Goal: Entertainment & Leisure: Consume media (video, audio)

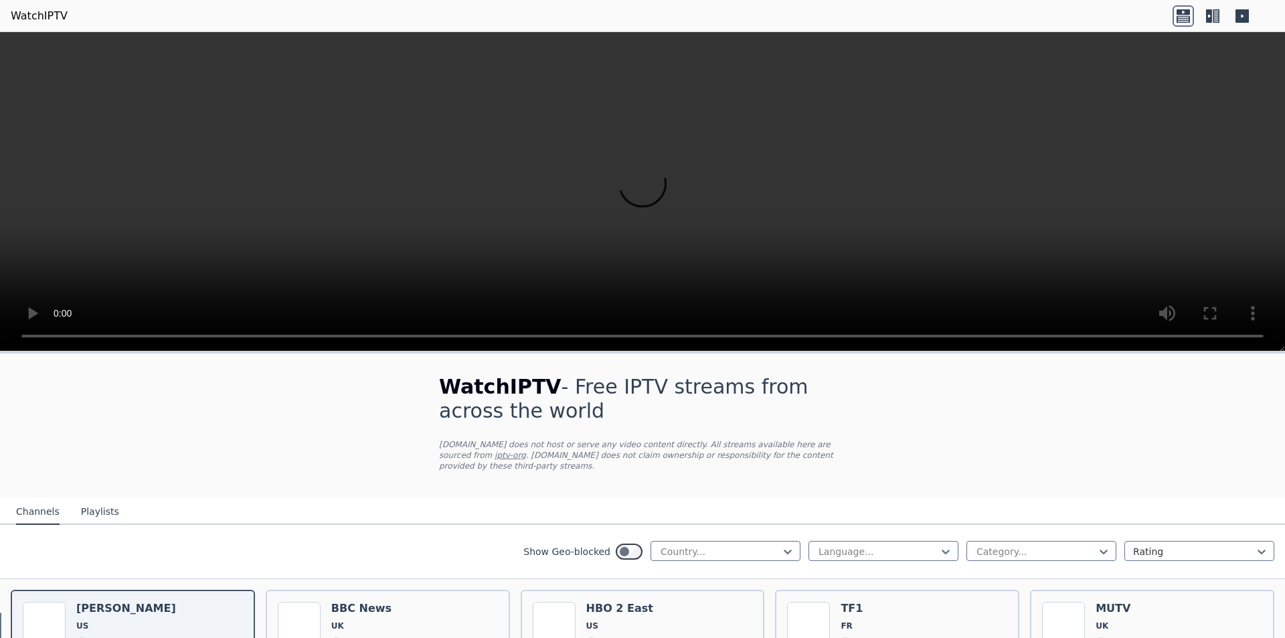
scroll to position [4234, 0]
click at [769, 402] on h1 "WatchIPTV - Free IPTV streams from across the world" at bounding box center [642, 399] width 407 height 48
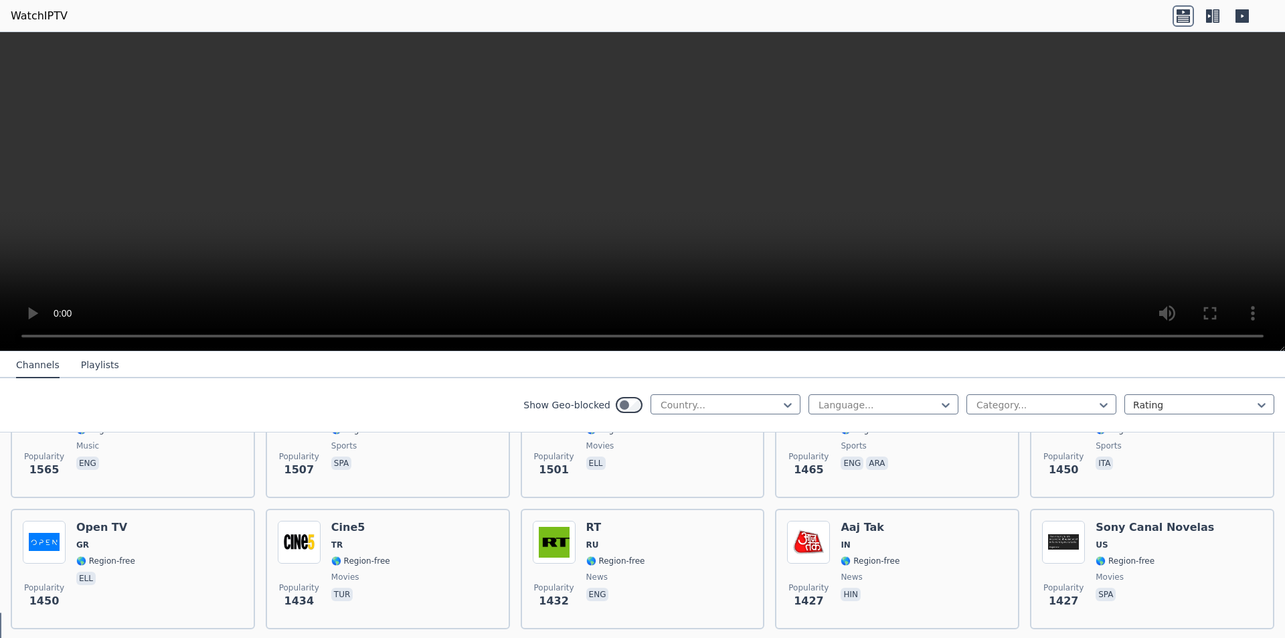
scroll to position [1137, 0]
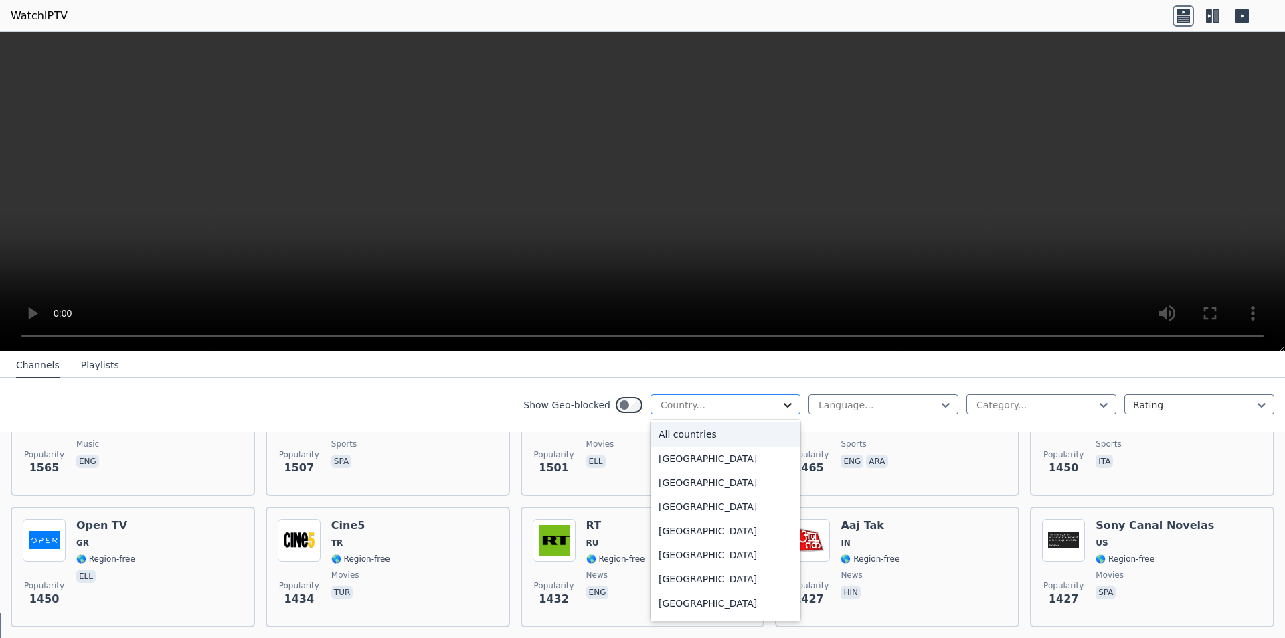
click at [781, 407] on icon at bounding box center [787, 404] width 13 height 13
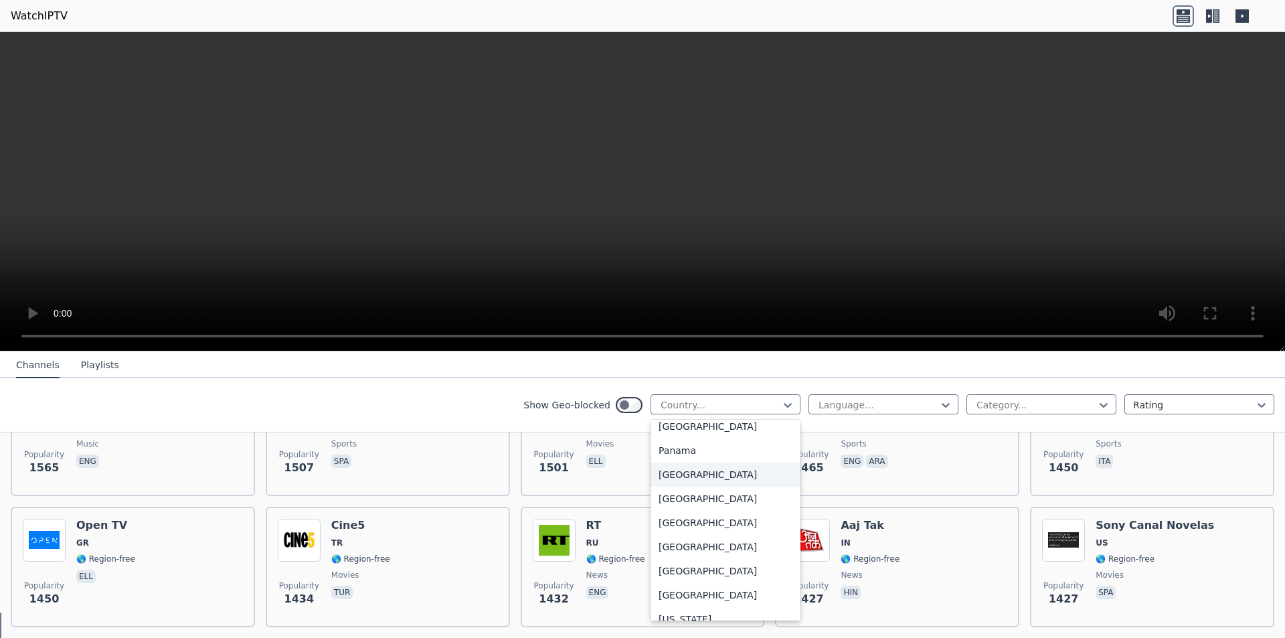
scroll to position [3375, 0]
click at [719, 473] on div "[GEOGRAPHIC_DATA]" at bounding box center [725, 469] width 150 height 24
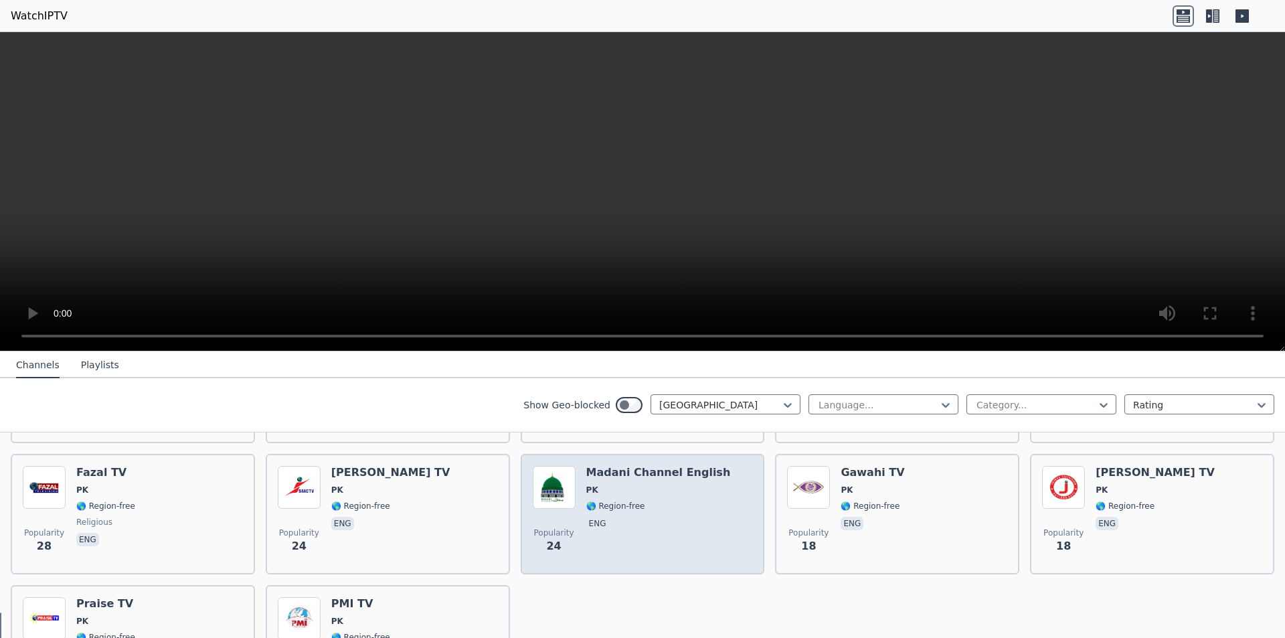
scroll to position [602, 0]
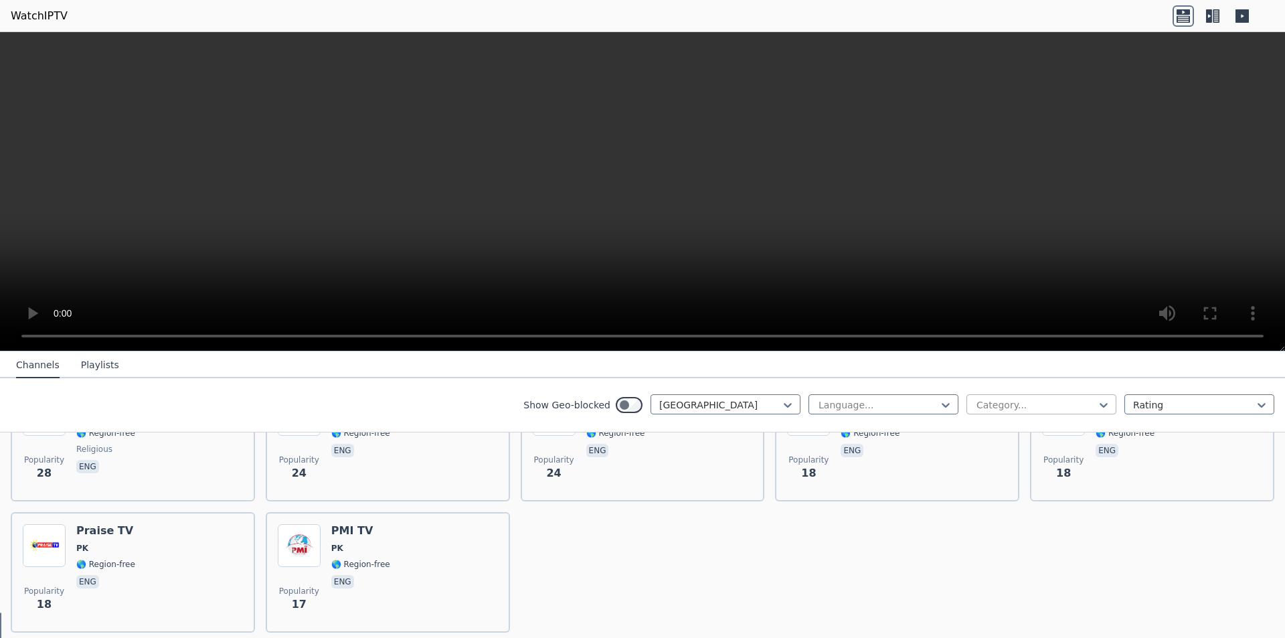
click at [994, 407] on div at bounding box center [1036, 404] width 122 height 13
click at [994, 557] on div "Sports" at bounding box center [1041, 557] width 150 height 24
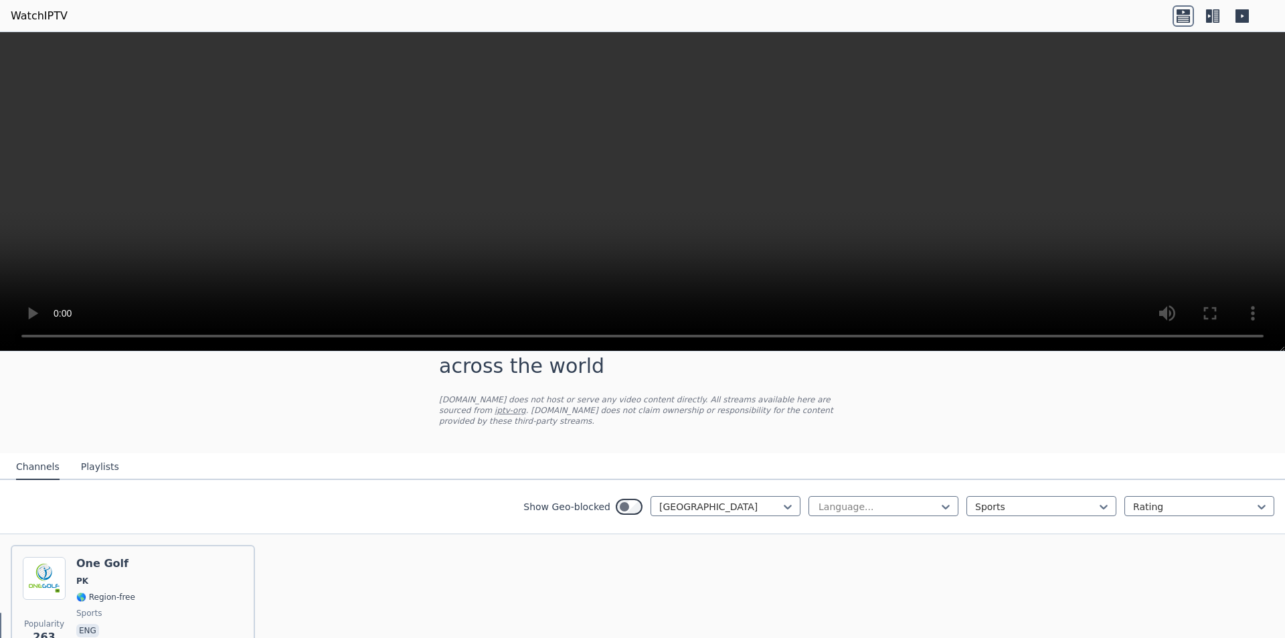
scroll to position [67, 0]
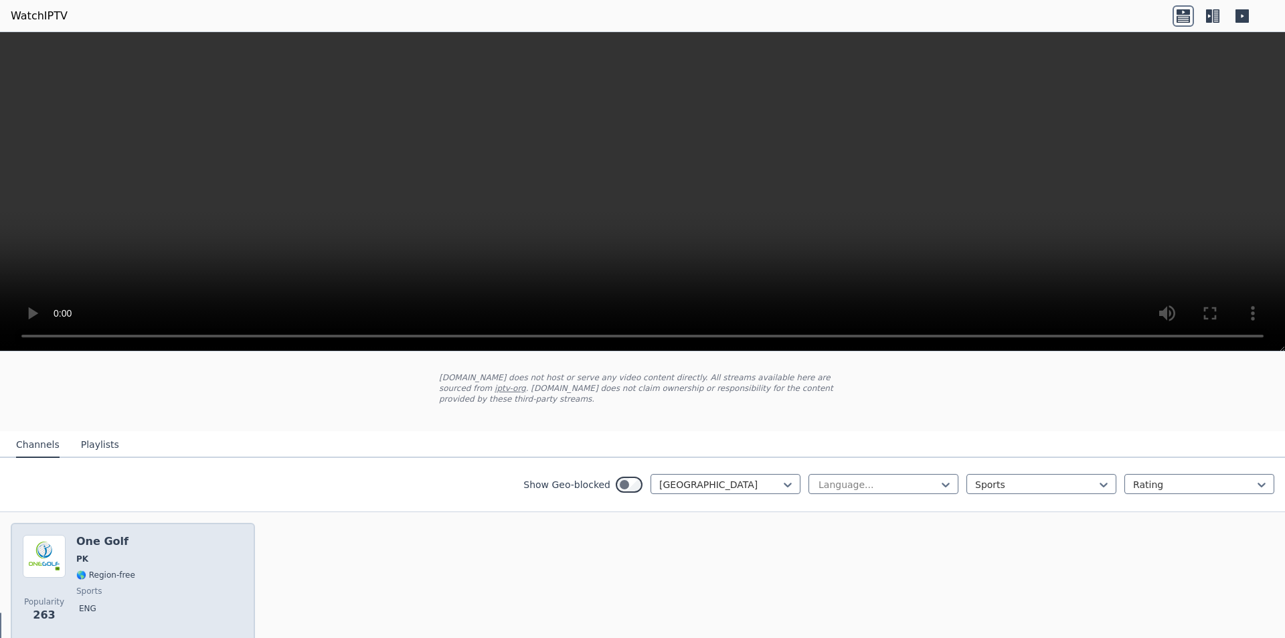
click at [169, 551] on div "Popularity 263 One Golf PK 🌎 Region-free sports eng" at bounding box center [133, 583] width 220 height 96
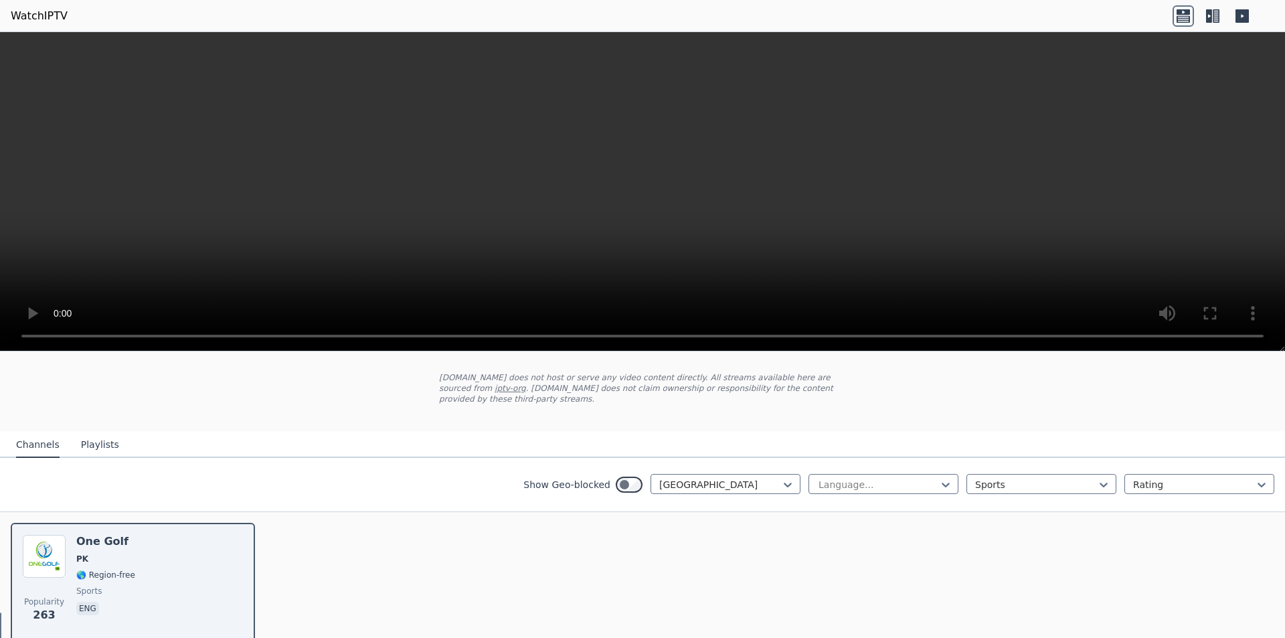
click at [1212, 15] on icon at bounding box center [1212, 15] width 21 height 21
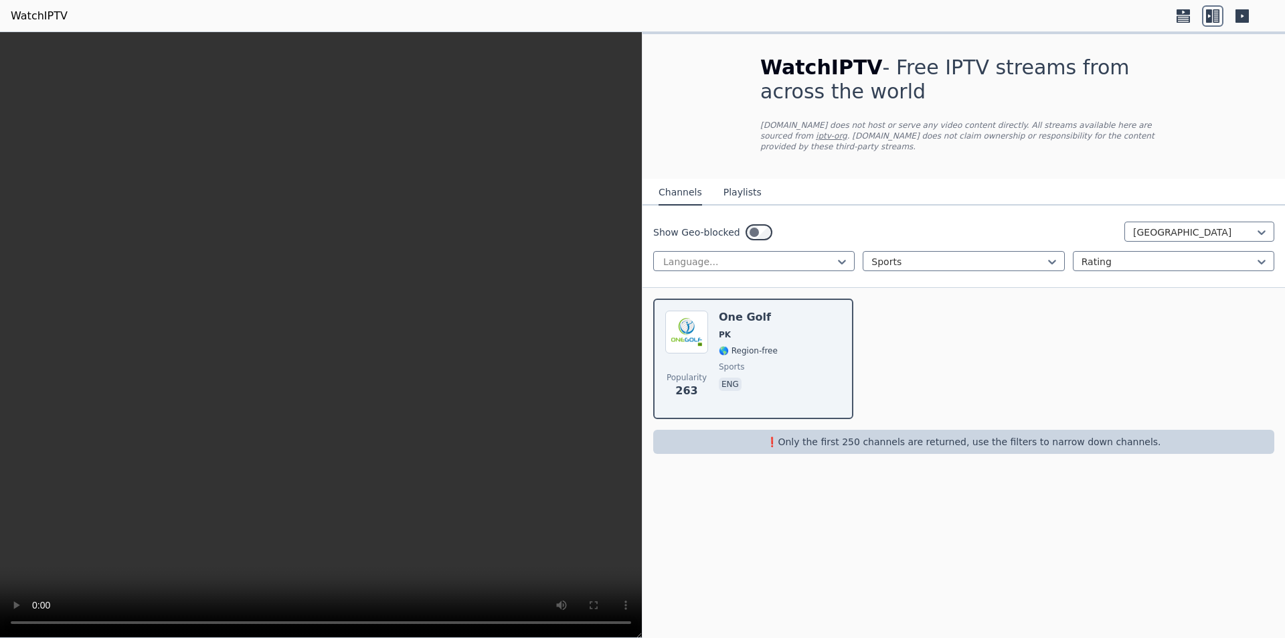
click at [759, 557] on div "WatchIPTV - Free IPTV streams from across the world [DOMAIN_NAME] does not host…" at bounding box center [963, 334] width 642 height 605
drag, startPoint x: 717, startPoint y: 375, endPoint x: 832, endPoint y: 581, distance: 235.7
click at [832, 581] on div "WatchIPTV - Free IPTV streams from across the world [DOMAIN_NAME] does not host…" at bounding box center [963, 334] width 642 height 605
click at [933, 551] on div "WatchIPTV - Free IPTV streams from across the world [DOMAIN_NAME] does not host…" at bounding box center [963, 334] width 642 height 605
click at [840, 255] on icon at bounding box center [841, 261] width 13 height 13
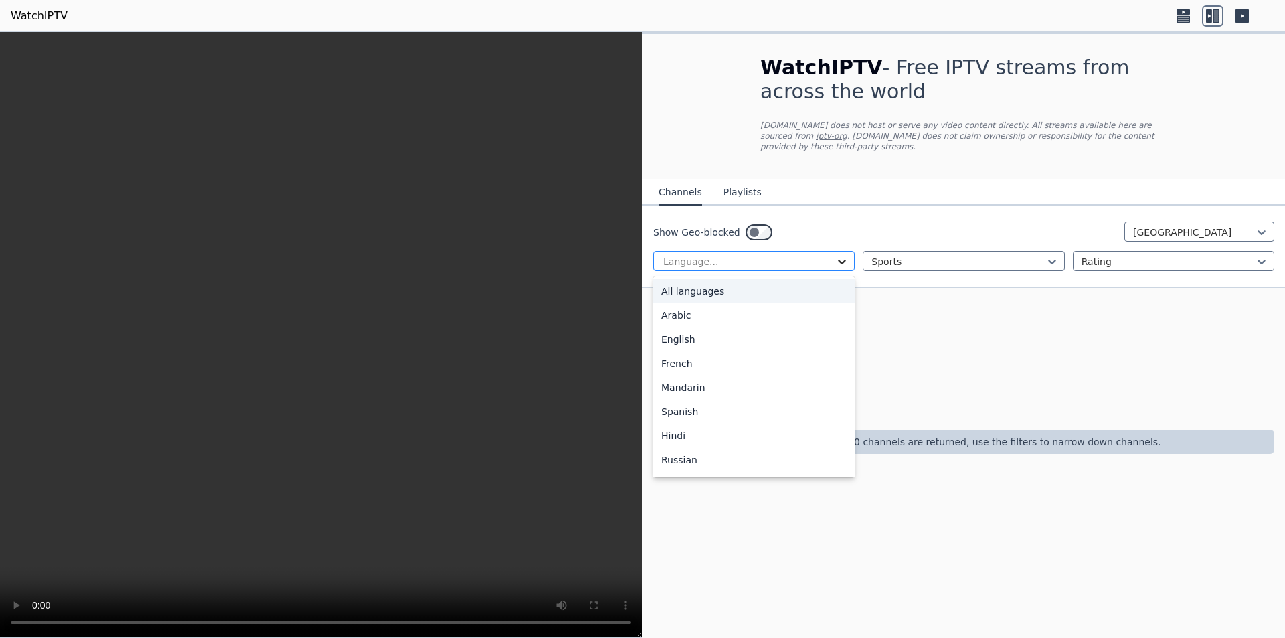
click at [840, 260] on icon at bounding box center [842, 262] width 8 height 5
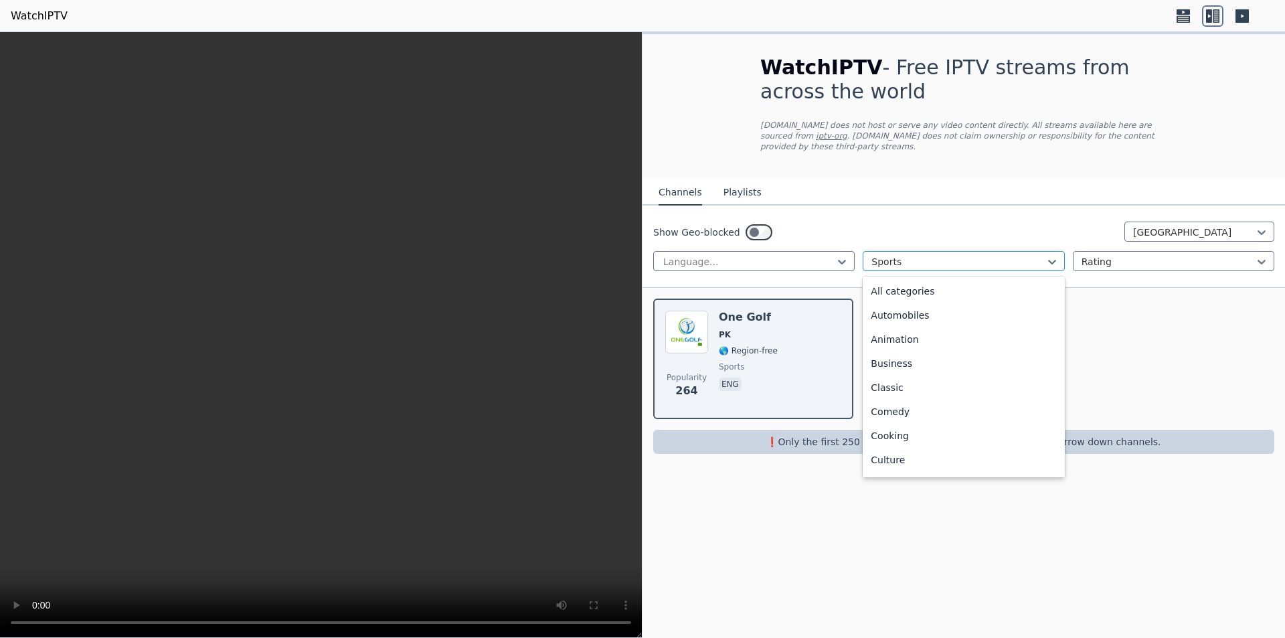
click at [926, 251] on div "Sports" at bounding box center [962, 261] width 201 height 20
click at [1161, 251] on div "Rating" at bounding box center [1172, 261] width 201 height 20
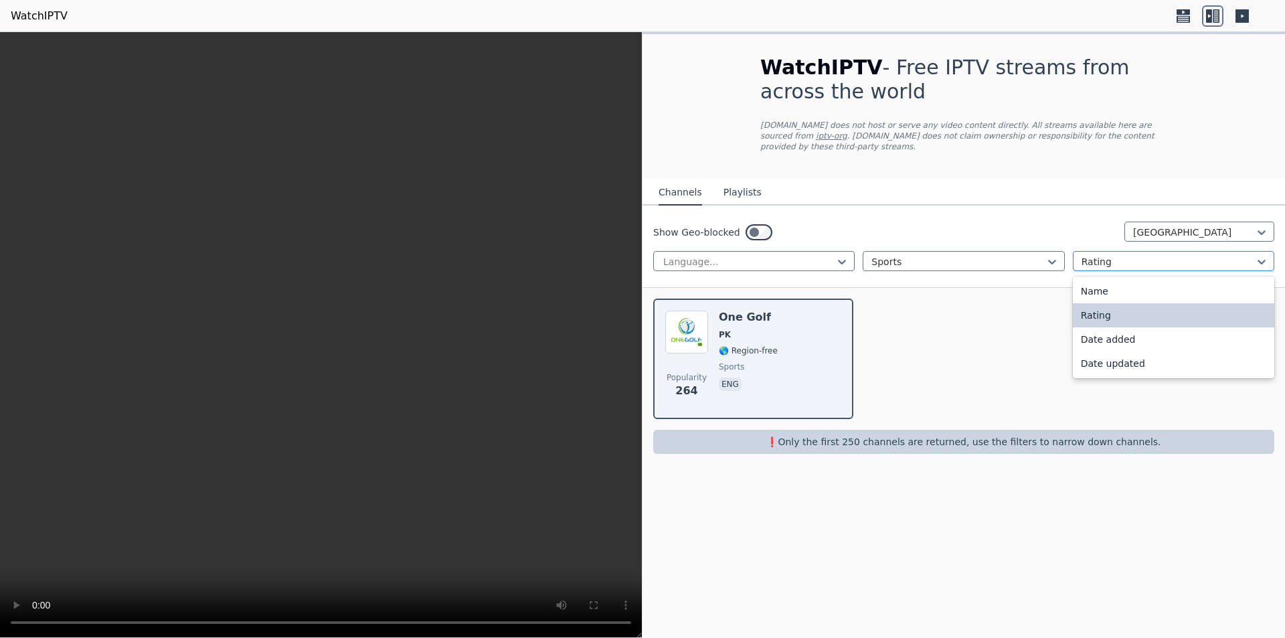
click at [1161, 251] on div "Rating" at bounding box center [1172, 261] width 201 height 20
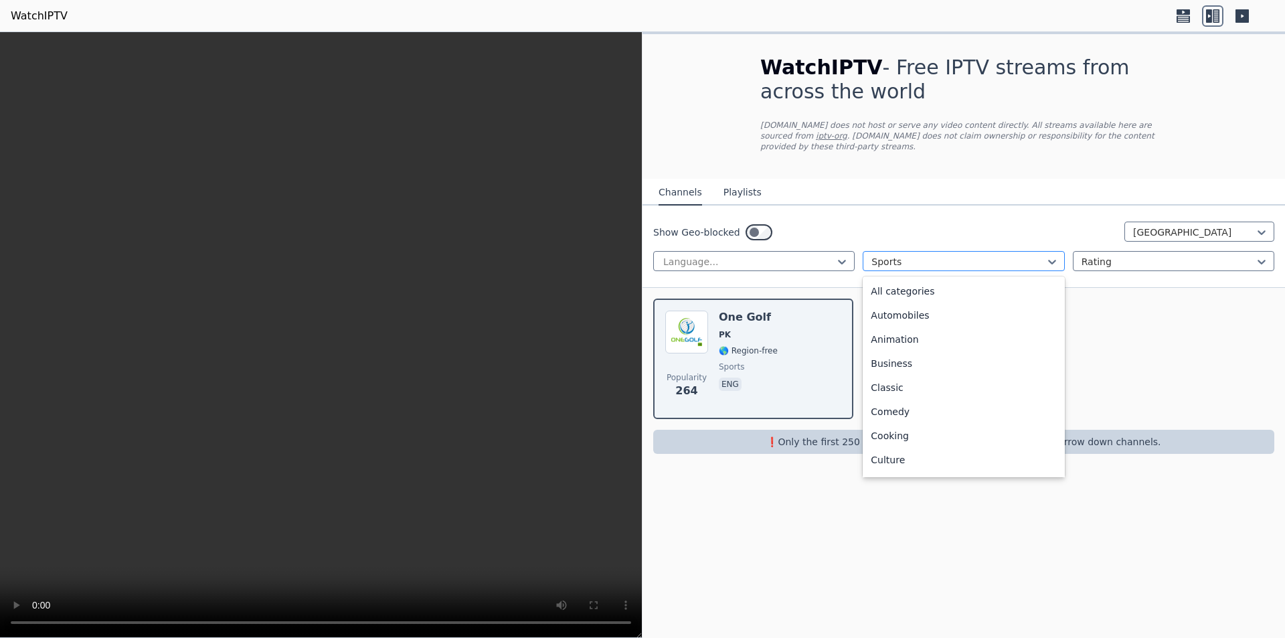
click at [983, 255] on div at bounding box center [957, 261] width 173 height 13
click at [969, 284] on div "All categories" at bounding box center [962, 291] width 201 height 24
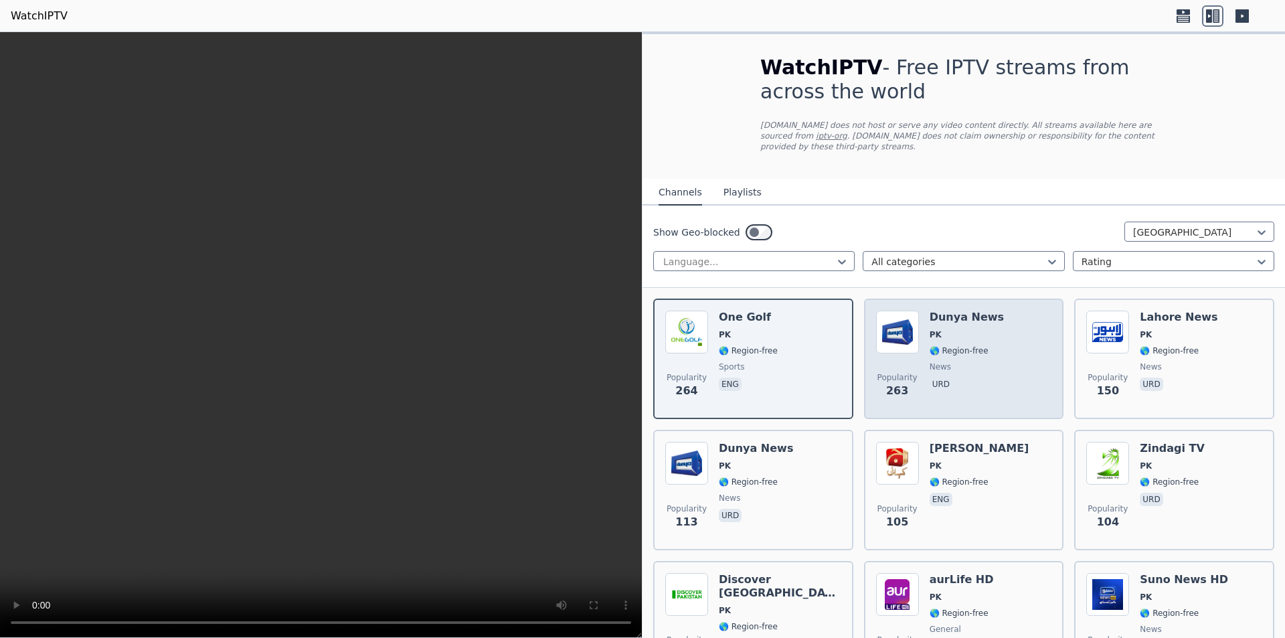
click at [961, 365] on div "Dunya News PK 🌎 Region-free news urd" at bounding box center [966, 358] width 74 height 96
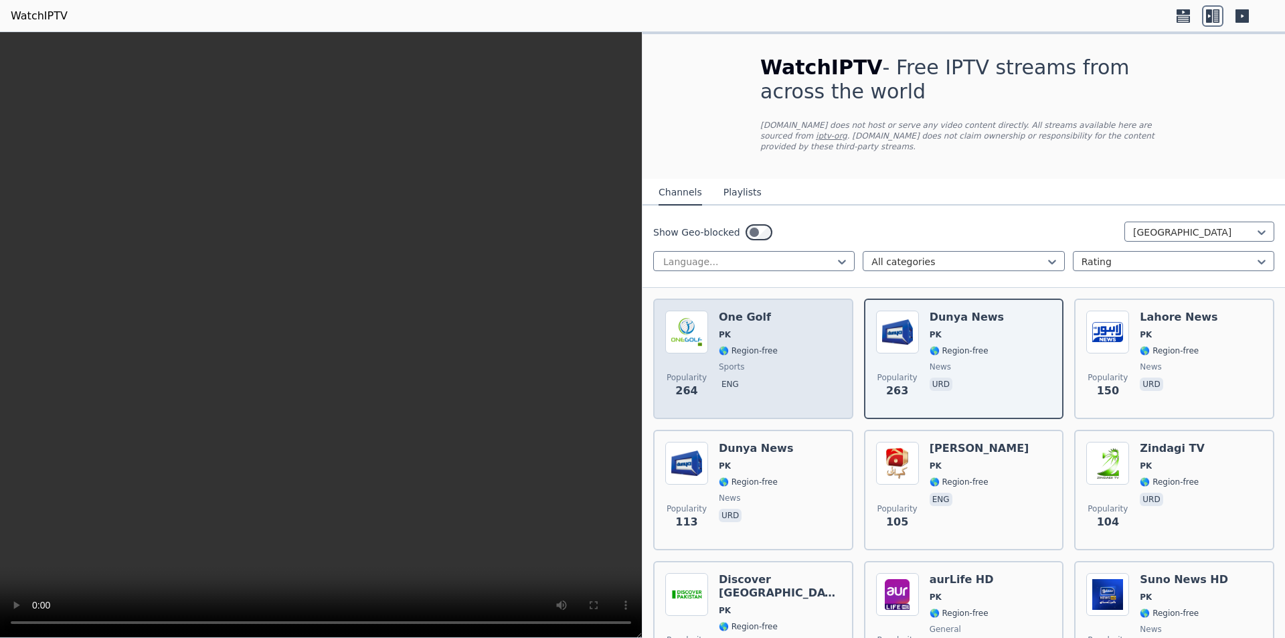
click at [727, 345] on div "One Golf PK 🌎 Region-free sports eng" at bounding box center [748, 358] width 59 height 96
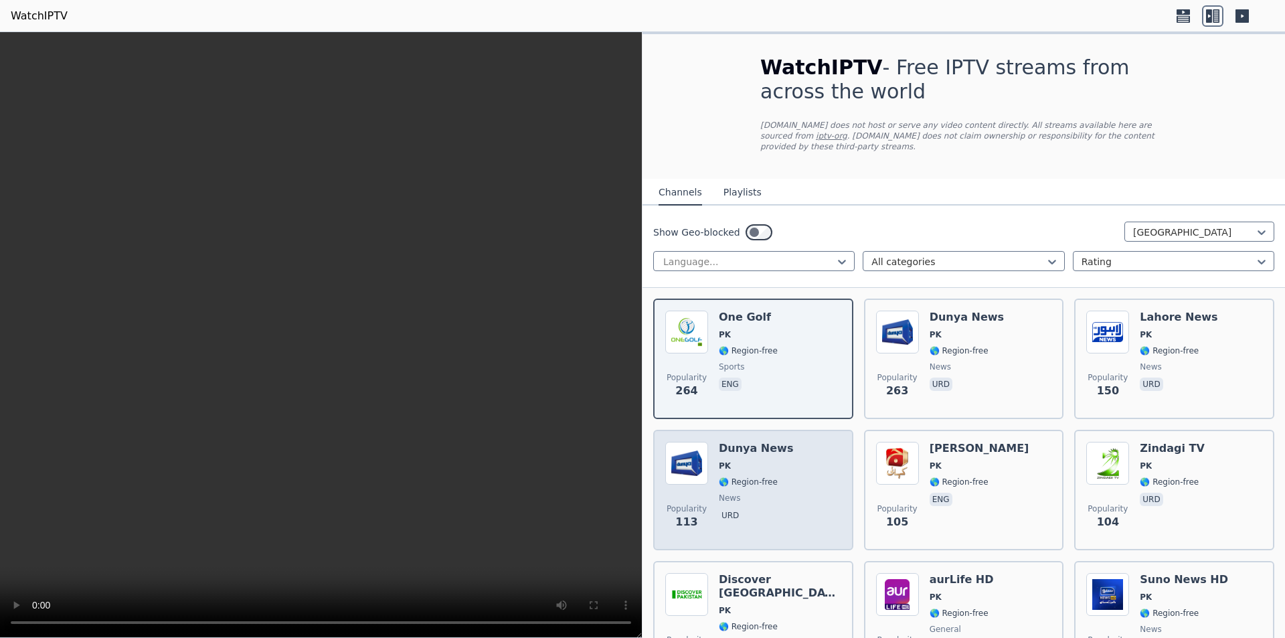
click at [797, 450] on div "Popularity 113 Dunya News PK 🌎 Region-free news urd" at bounding box center [753, 490] width 176 height 96
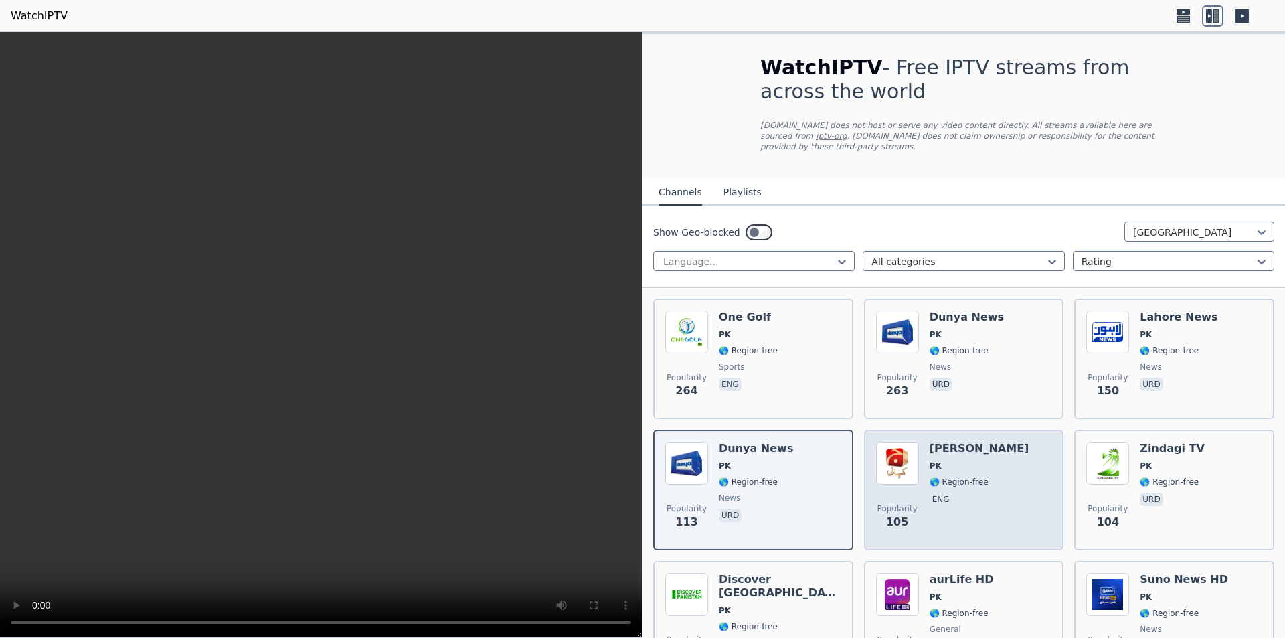
click at [994, 472] on div "Popularity 105 Geo Kahani PK 🌎 Region-free eng" at bounding box center [964, 490] width 176 height 96
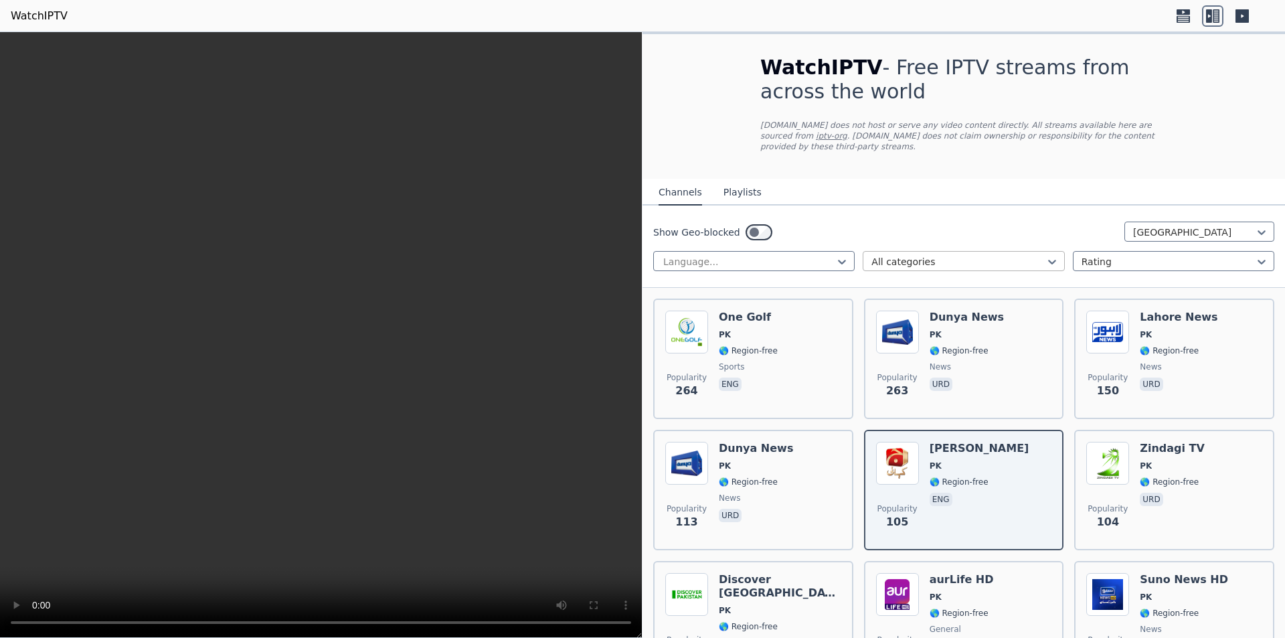
click at [1013, 255] on div at bounding box center [957, 261] width 173 height 13
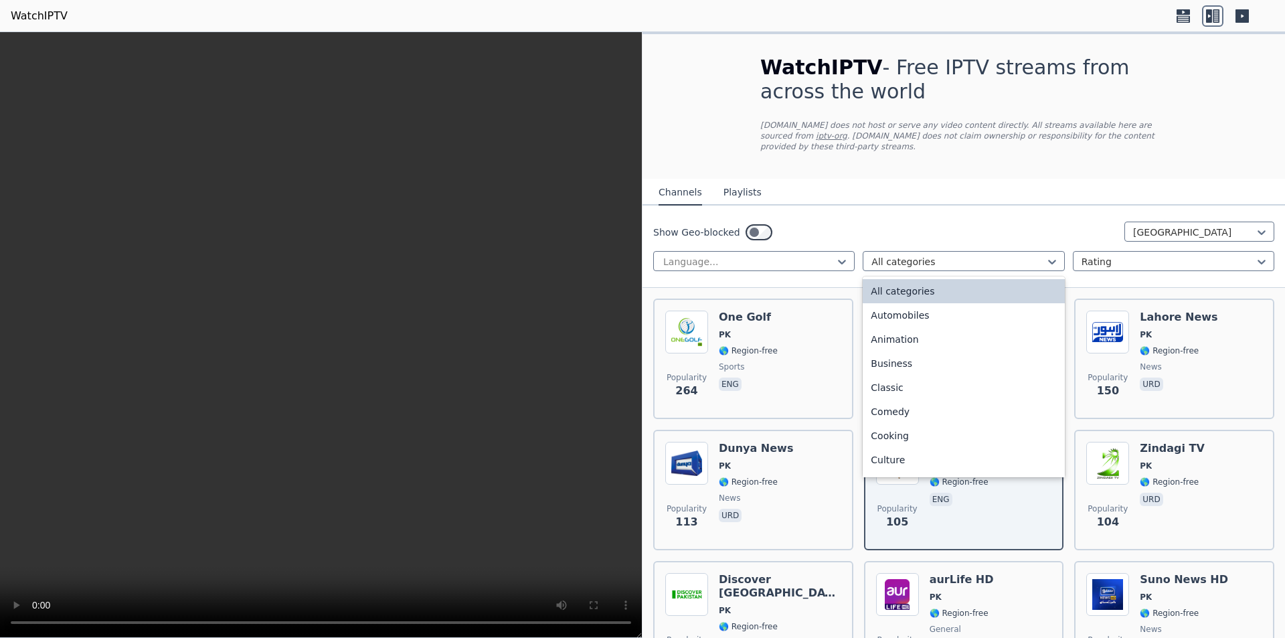
click at [980, 221] on div "Show Geo-blocked [GEOGRAPHIC_DATA]" at bounding box center [963, 231] width 621 height 21
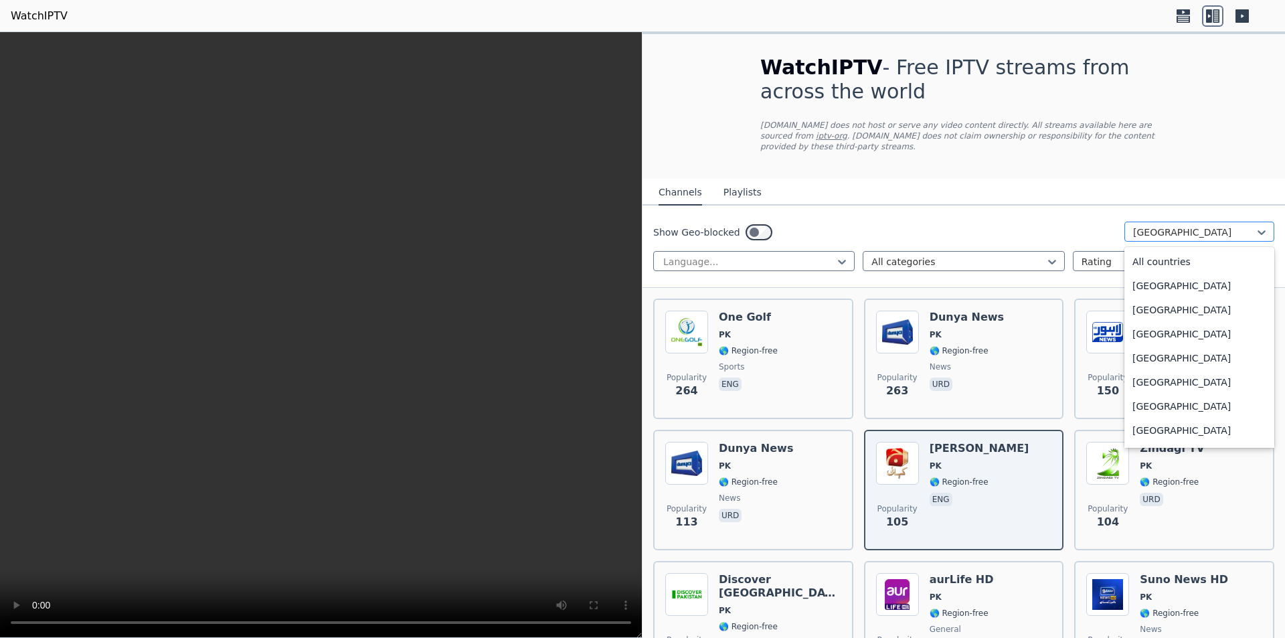
click at [1149, 226] on div at bounding box center [1194, 231] width 122 height 13
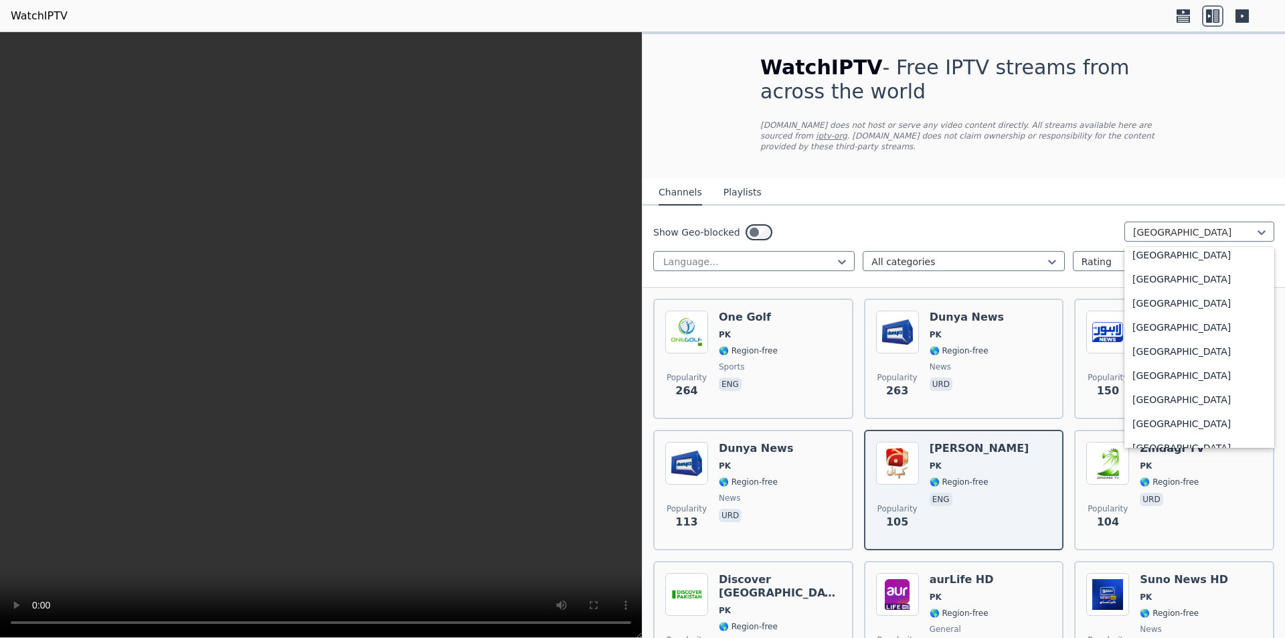
scroll to position [4649, 0]
click at [1186, 292] on div "[GEOGRAPHIC_DATA]" at bounding box center [1199, 299] width 150 height 24
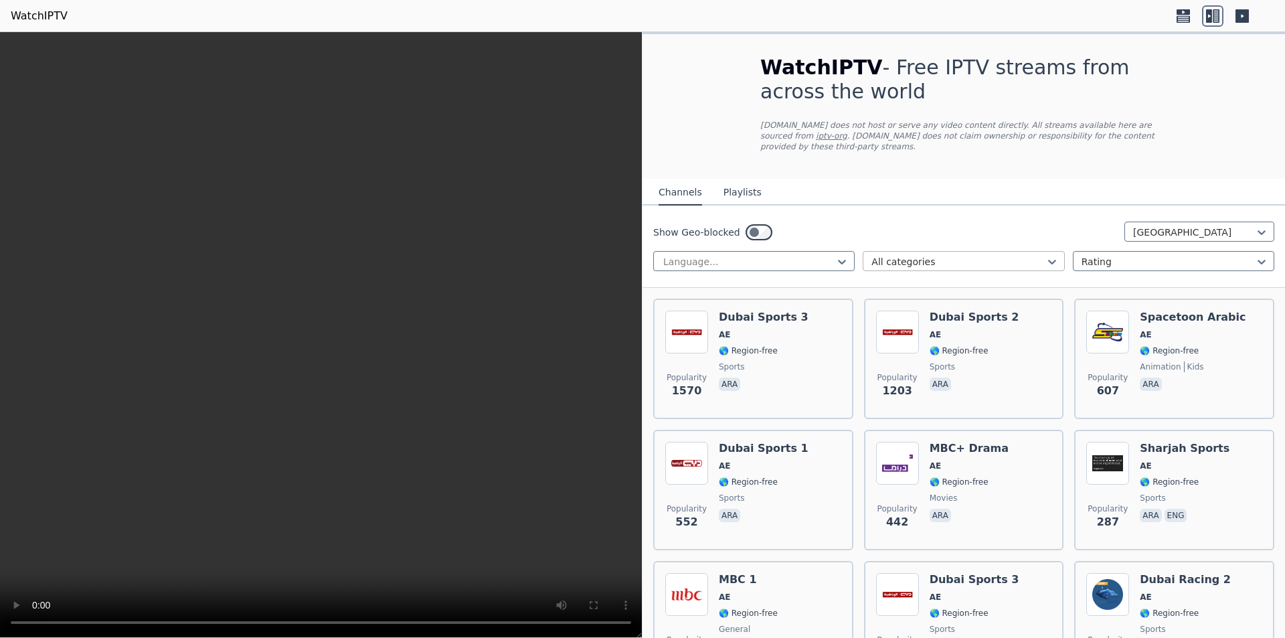
click at [932, 255] on div at bounding box center [957, 261] width 173 height 13
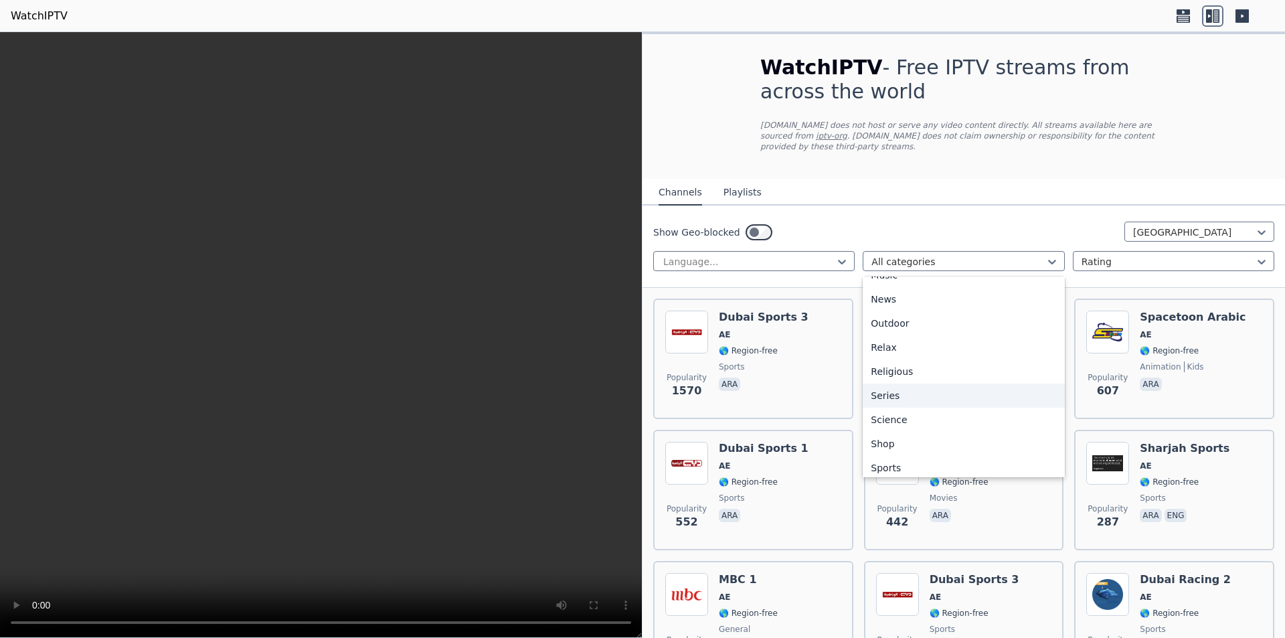
scroll to position [455, 0]
click at [933, 402] on div "Sports" at bounding box center [962, 414] width 201 height 24
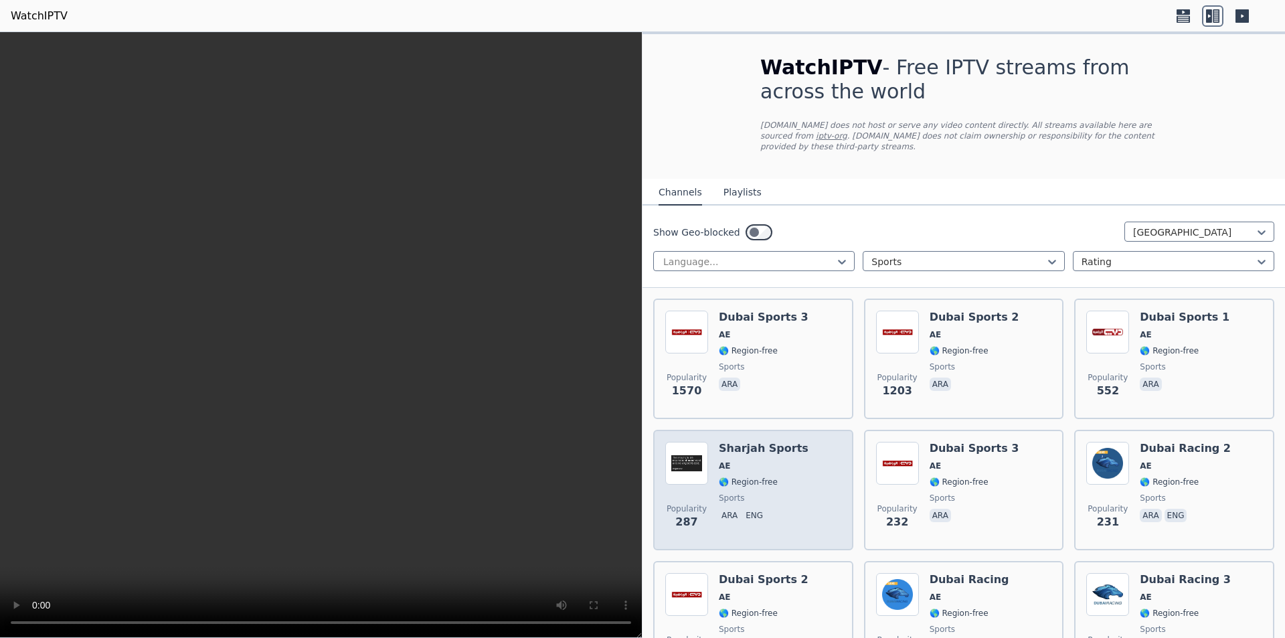
click at [789, 470] on div "Popularity 287 Sharjah Sports AE 🌎 Region-free sports ara eng" at bounding box center [753, 490] width 176 height 96
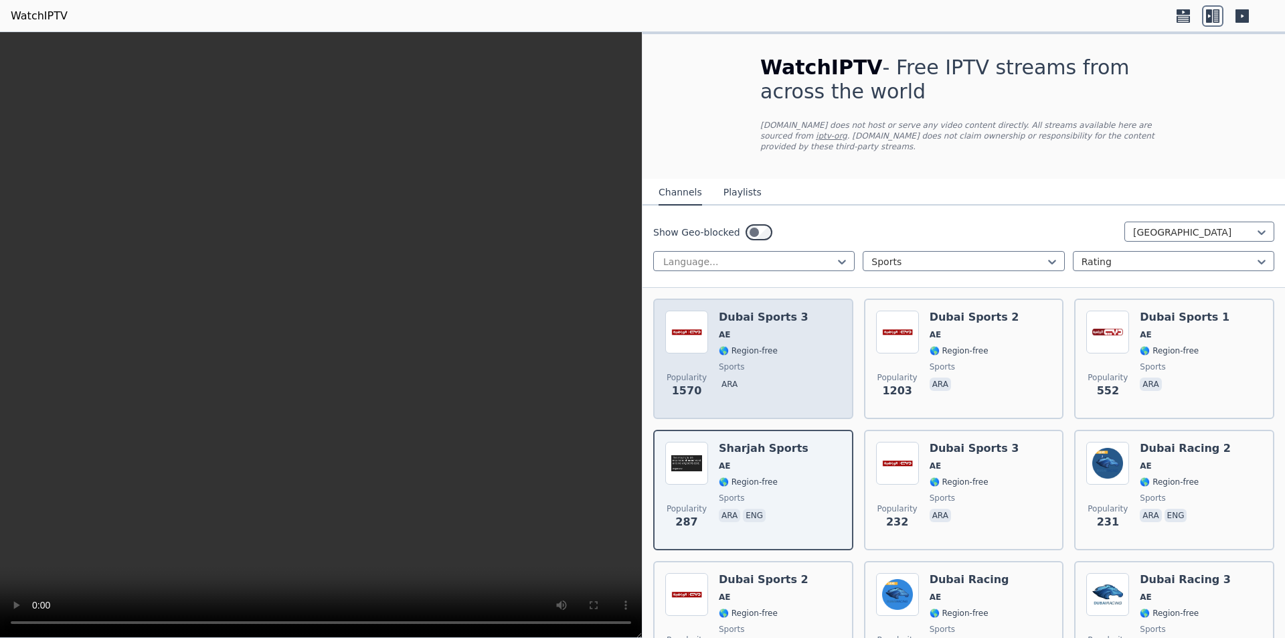
click at [746, 345] on span "🌎 Region-free" at bounding box center [748, 350] width 59 height 11
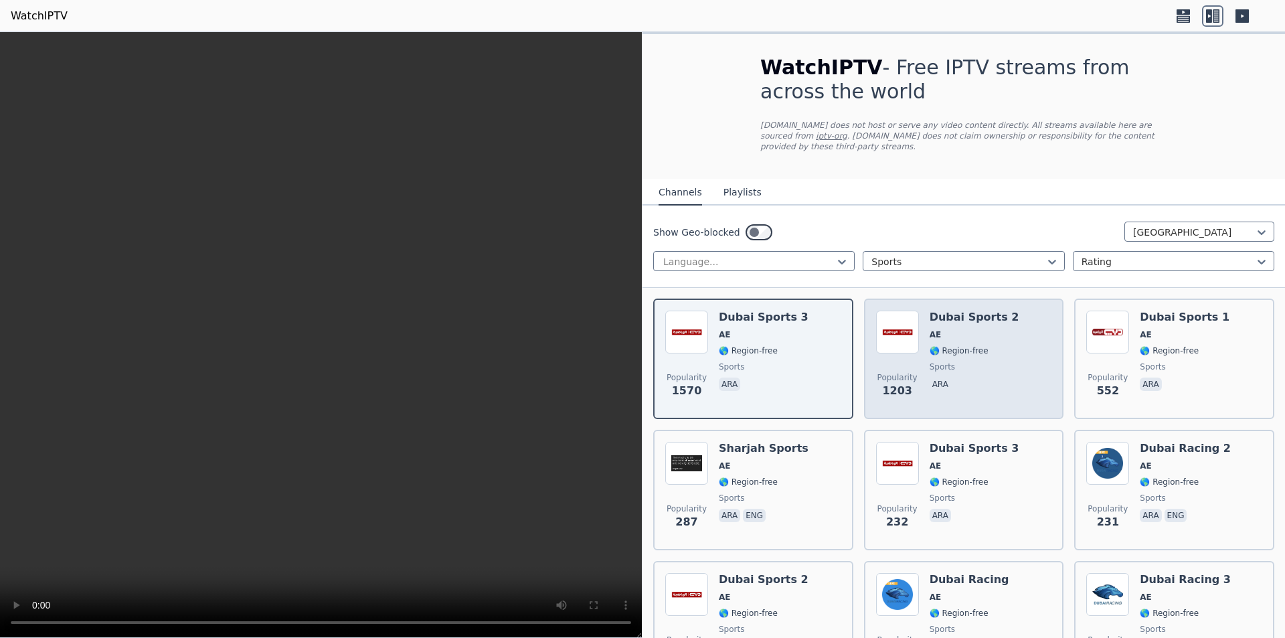
click at [916, 329] on div "Popularity 1203 Dubai Sports 2 AE 🌎 Region-free sports ara" at bounding box center [964, 358] width 176 height 96
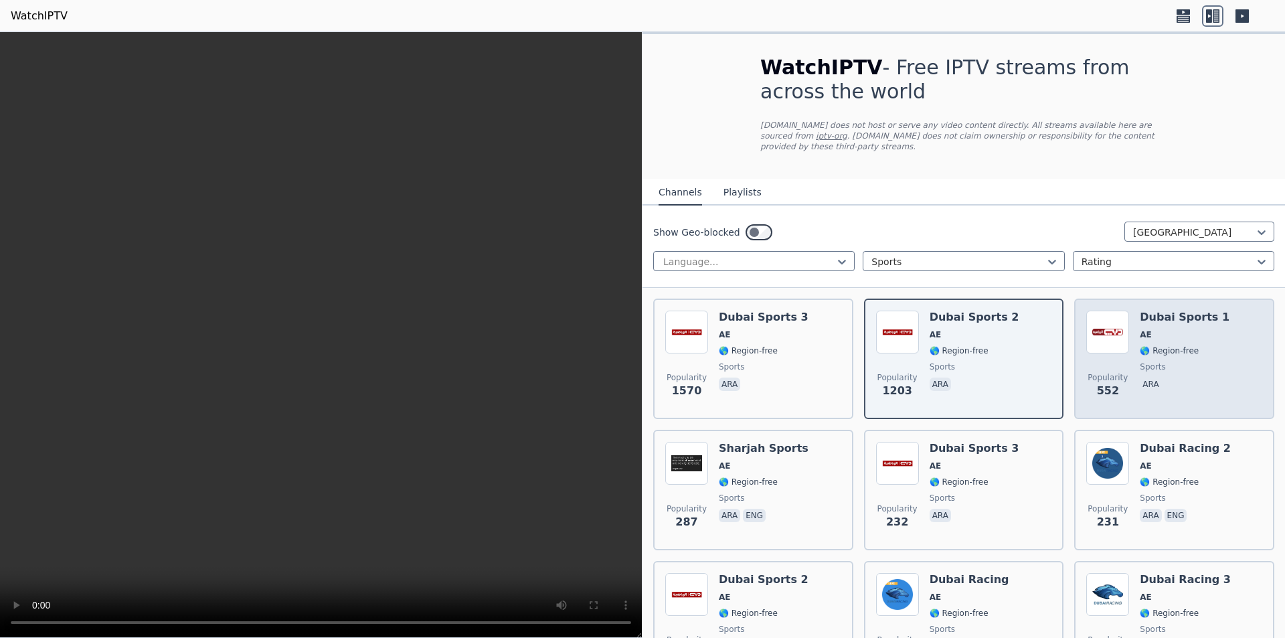
click at [1149, 329] on span "AE" at bounding box center [1184, 334] width 90 height 11
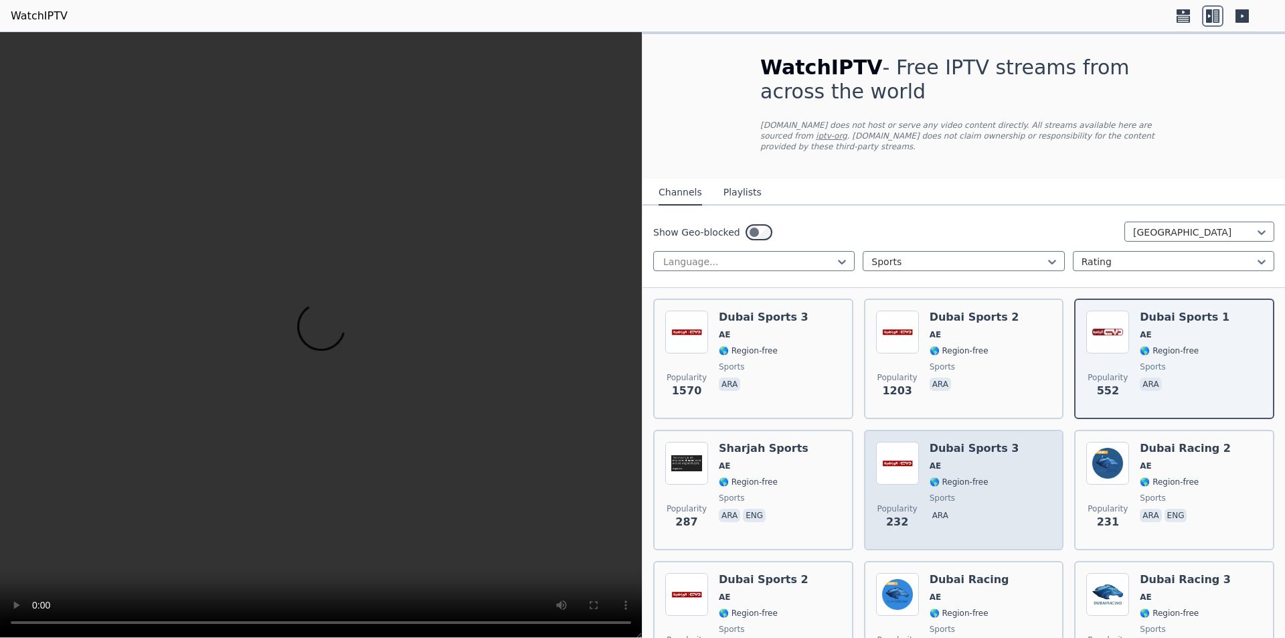
scroll to position [67, 0]
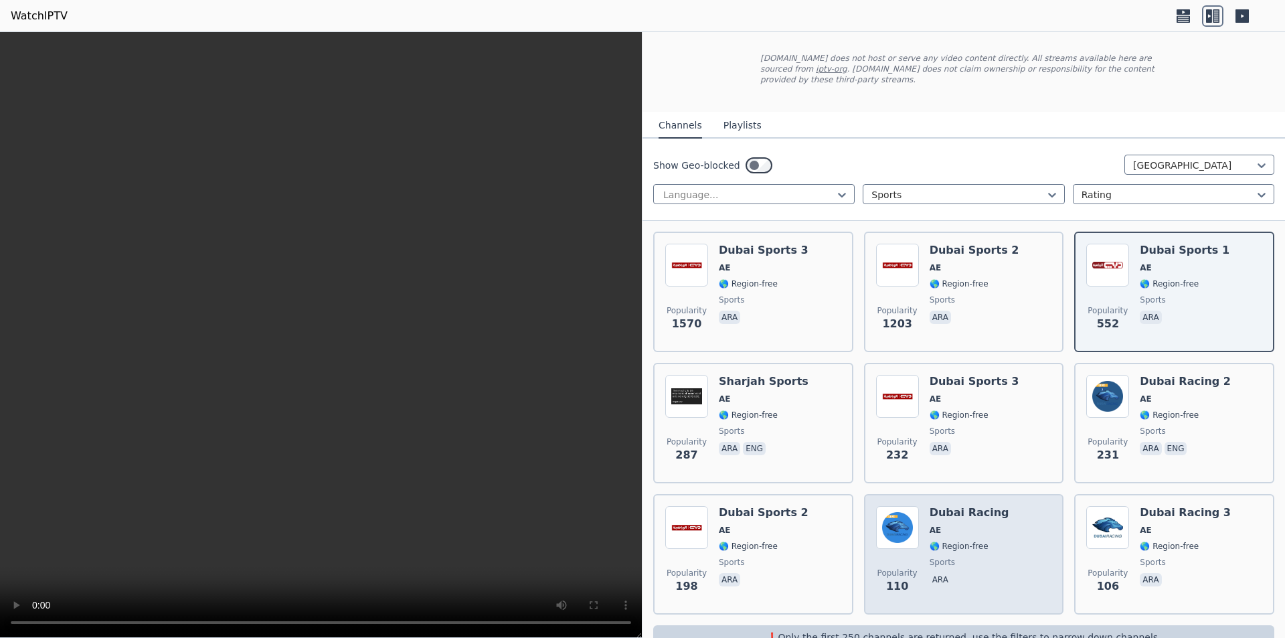
click at [965, 525] on span "AE" at bounding box center [969, 530] width 80 height 11
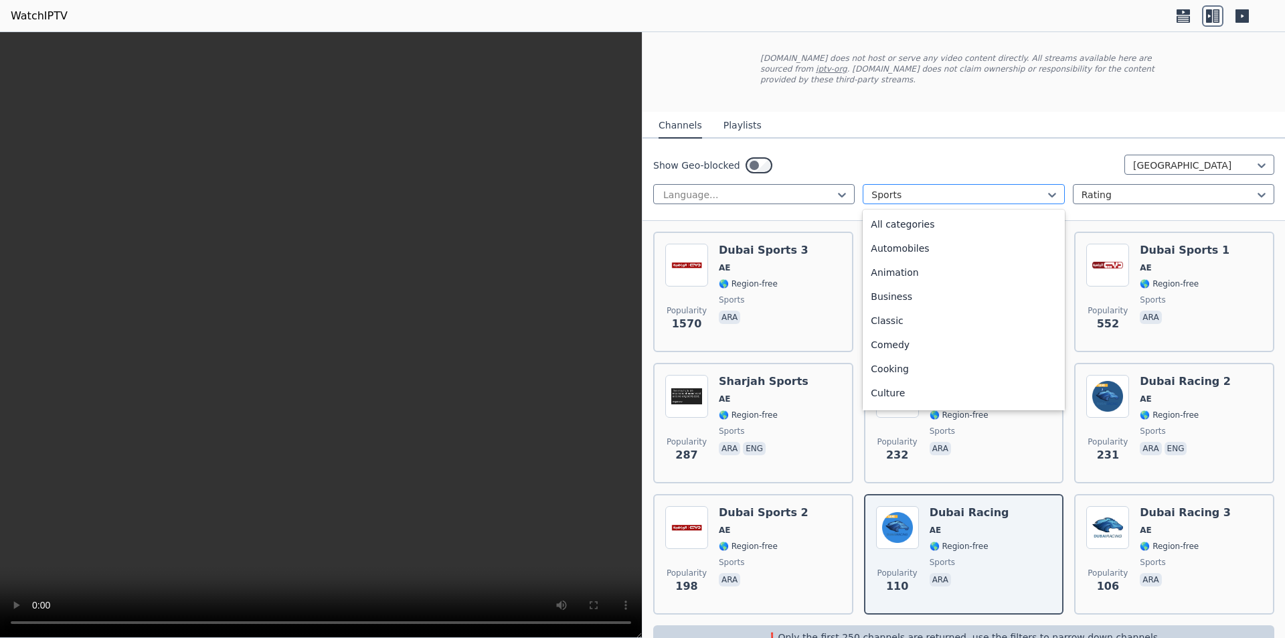
click at [1038, 188] on div at bounding box center [957, 194] width 173 height 13
click at [1037, 188] on div at bounding box center [957, 194] width 173 height 13
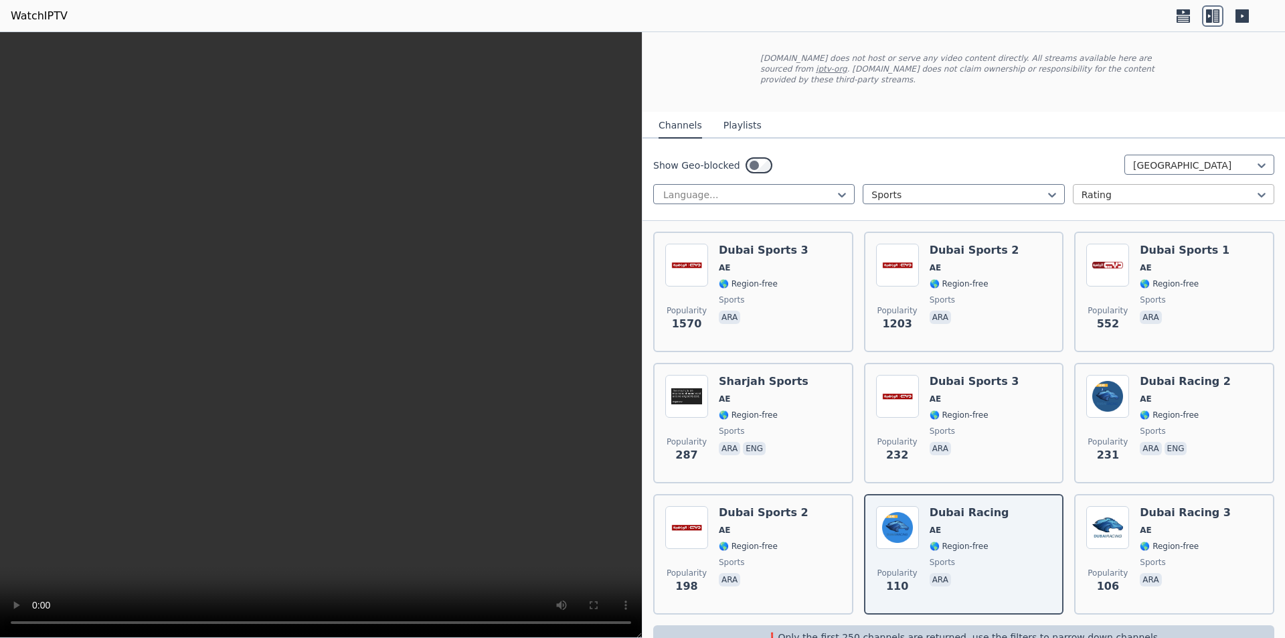
click at [1163, 188] on div at bounding box center [1167, 194] width 173 height 13
drag, startPoint x: 1163, startPoint y: 184, endPoint x: 1182, endPoint y: 167, distance: 25.6
click at [1163, 188] on div at bounding box center [1167, 194] width 173 height 13
click at [1192, 155] on div "[GEOGRAPHIC_DATA]" at bounding box center [1199, 165] width 150 height 20
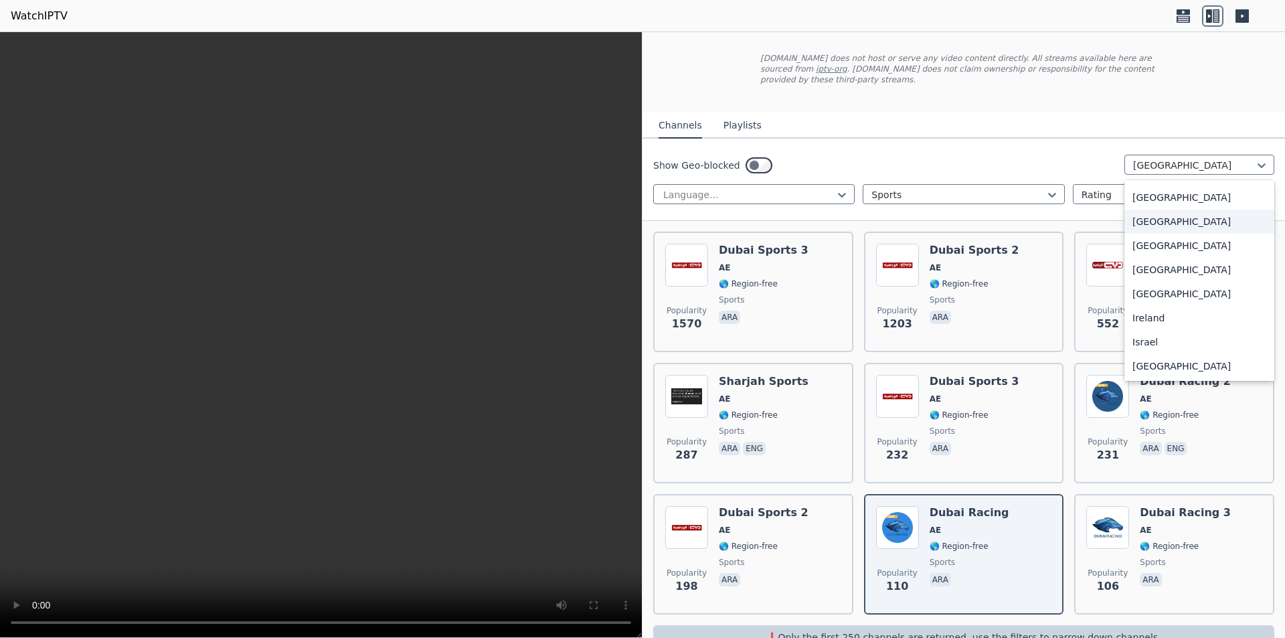
click at [1181, 223] on div "[GEOGRAPHIC_DATA]" at bounding box center [1199, 221] width 150 height 24
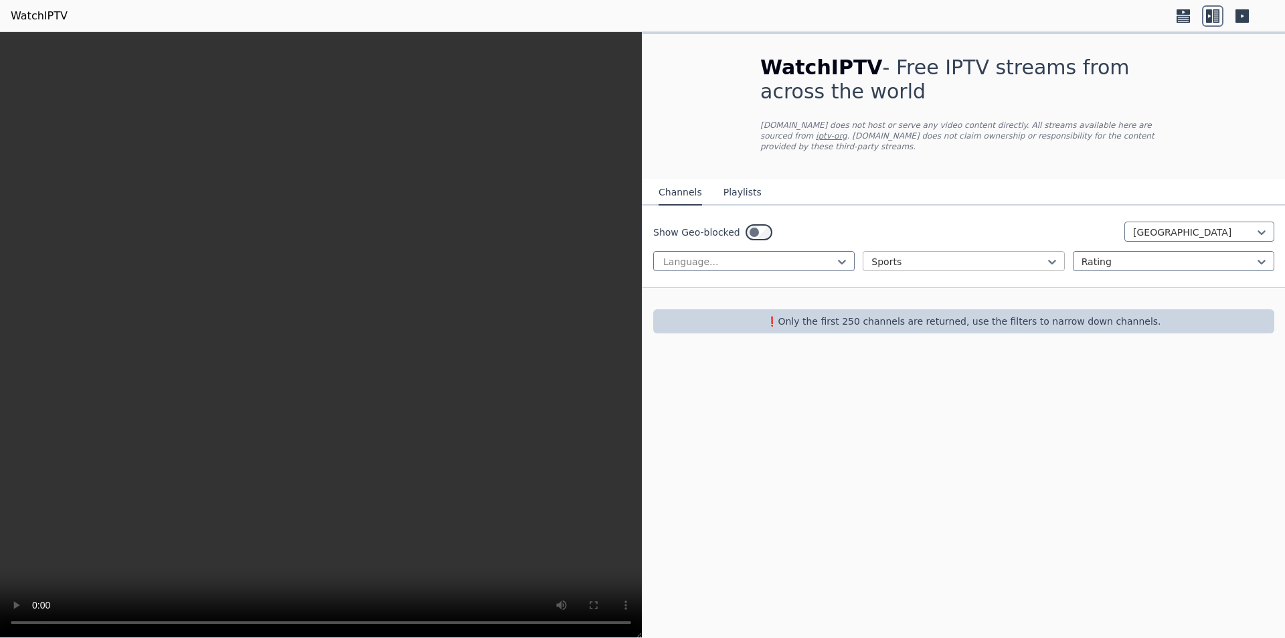
click at [1033, 255] on div at bounding box center [957, 261] width 173 height 13
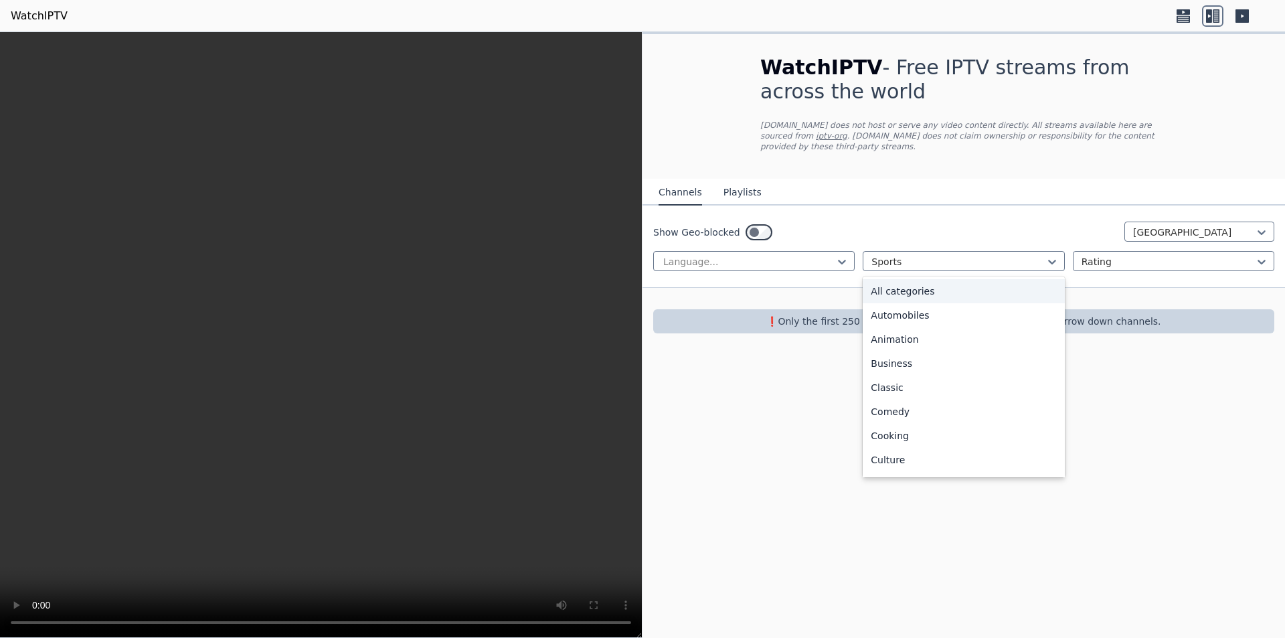
click at [1022, 282] on div "All categories" at bounding box center [962, 291] width 201 height 24
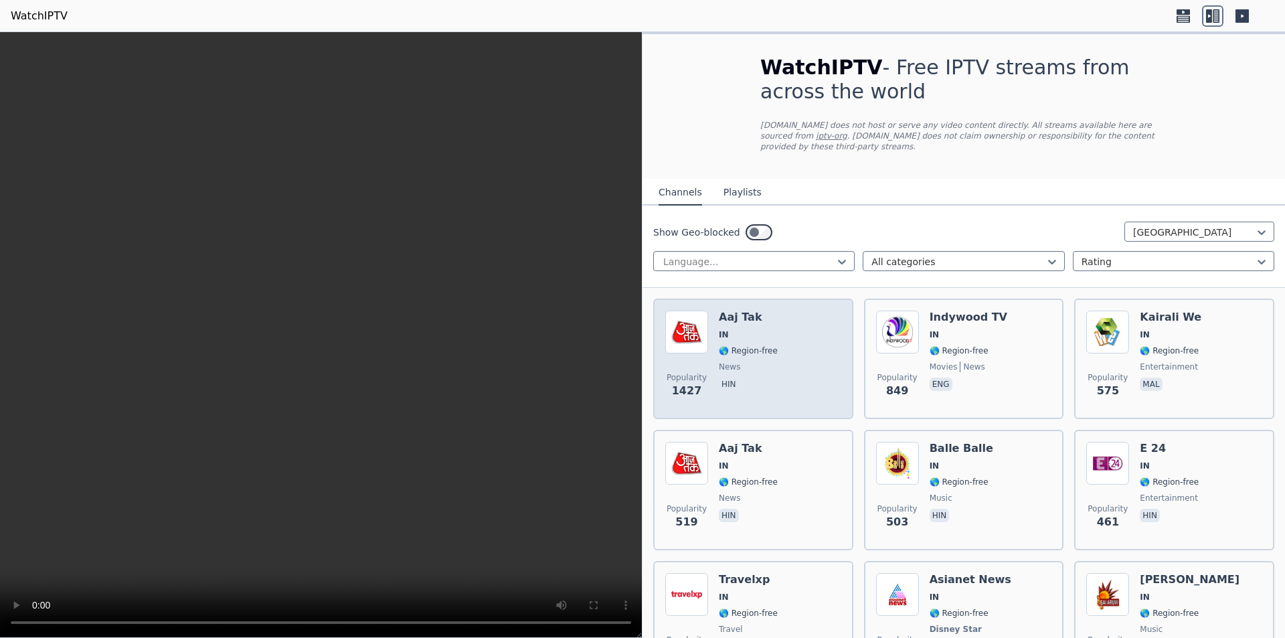
click at [759, 345] on span "🌎 Region-free" at bounding box center [748, 350] width 59 height 11
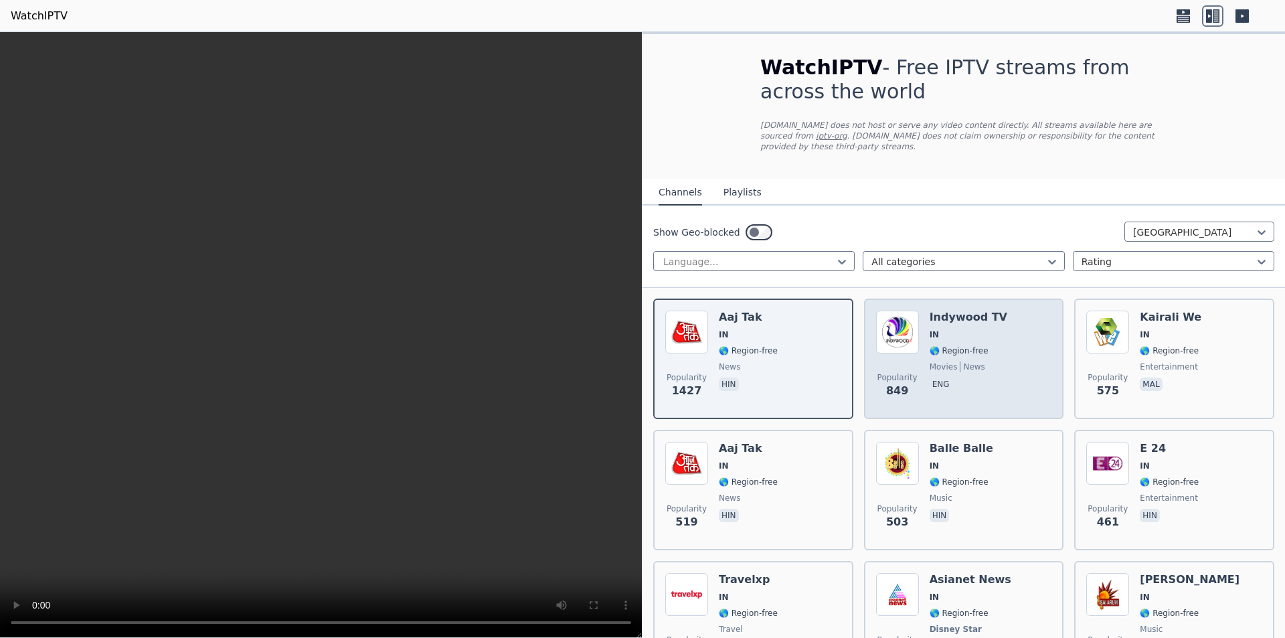
click at [974, 346] on div "Indywood TV IN 🌎 Region-free movies news eng" at bounding box center [968, 358] width 78 height 96
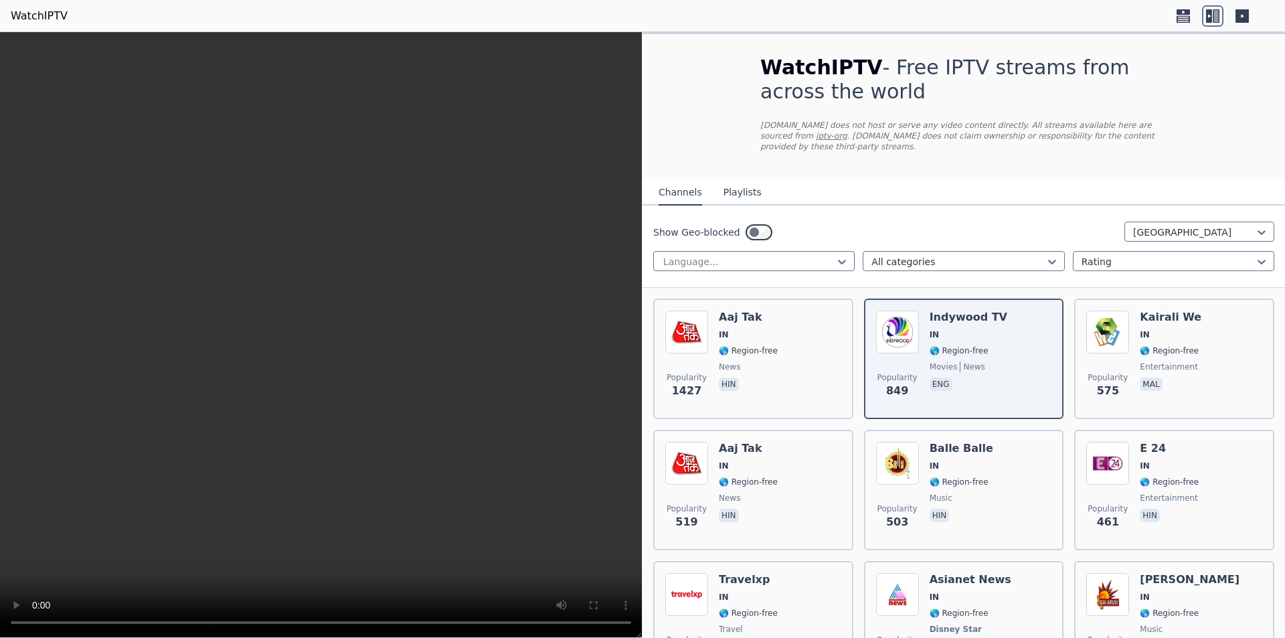
click at [735, 180] on button "Playlists" at bounding box center [742, 192] width 38 height 25
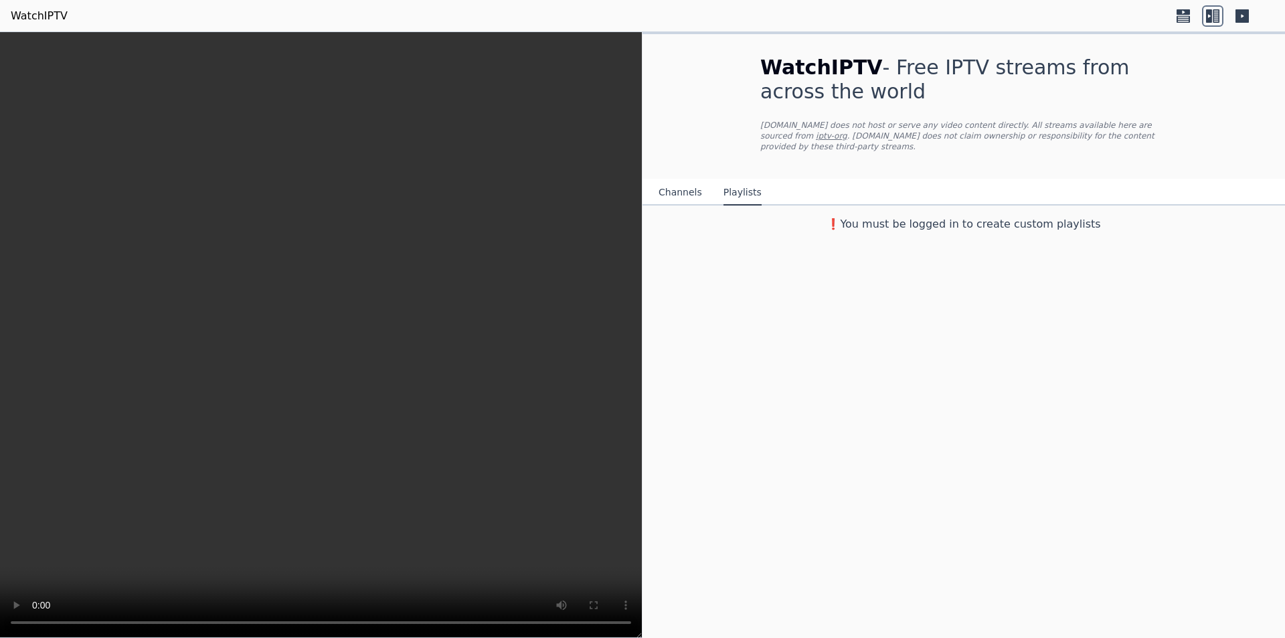
click at [678, 184] on button "Channels" at bounding box center [679, 192] width 43 height 25
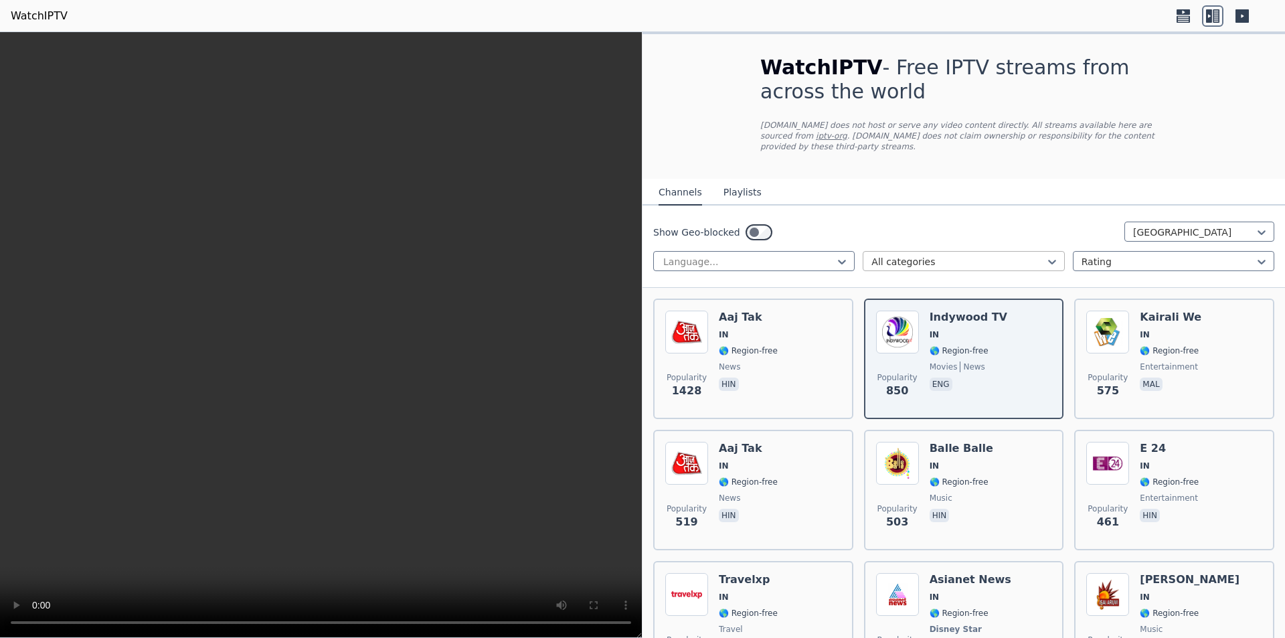
click at [941, 255] on div at bounding box center [957, 261] width 173 height 13
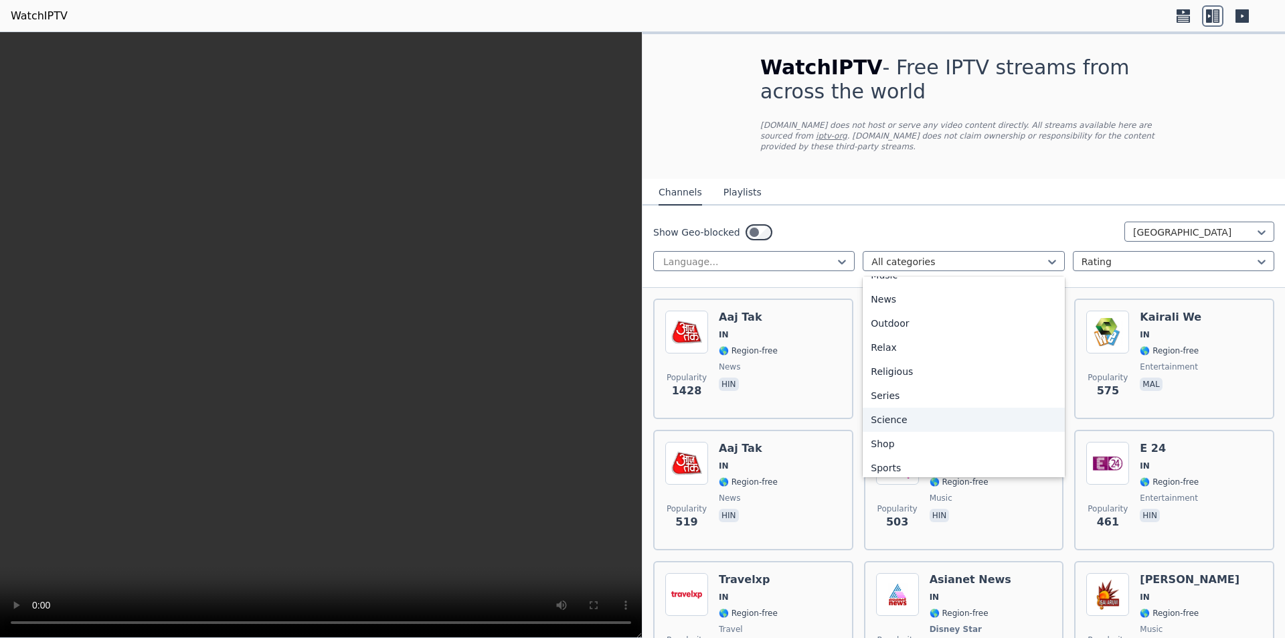
scroll to position [455, 0]
click at [919, 402] on div "Sports" at bounding box center [962, 414] width 201 height 24
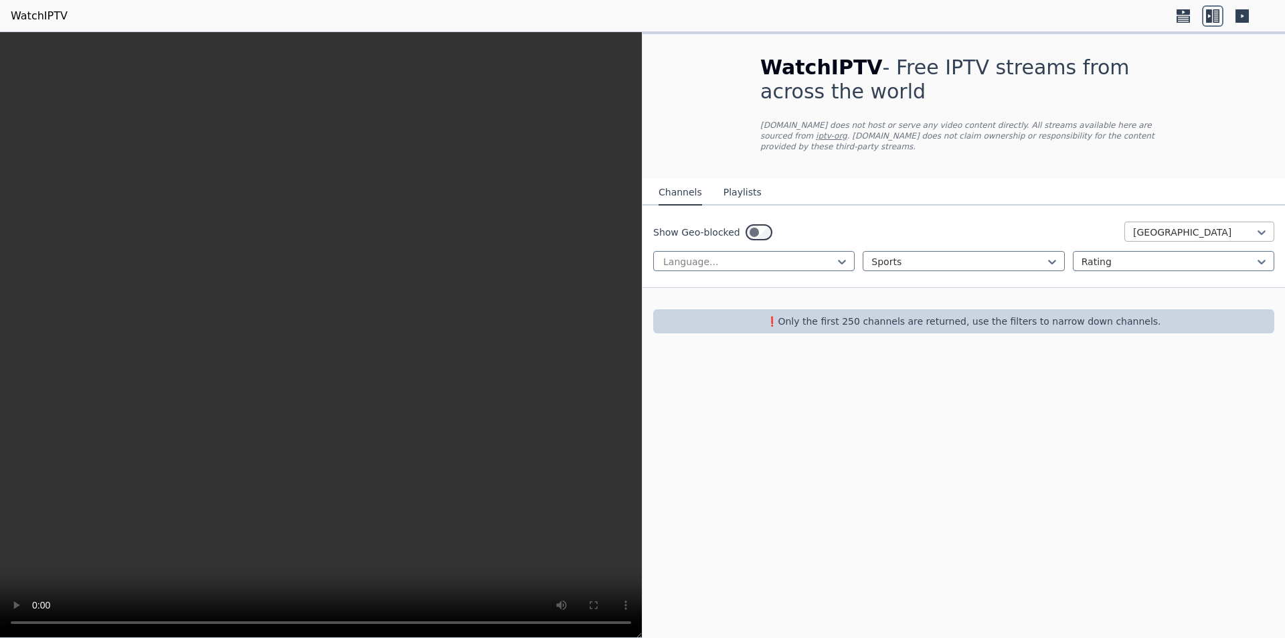
click at [1204, 225] on div at bounding box center [1194, 231] width 122 height 13
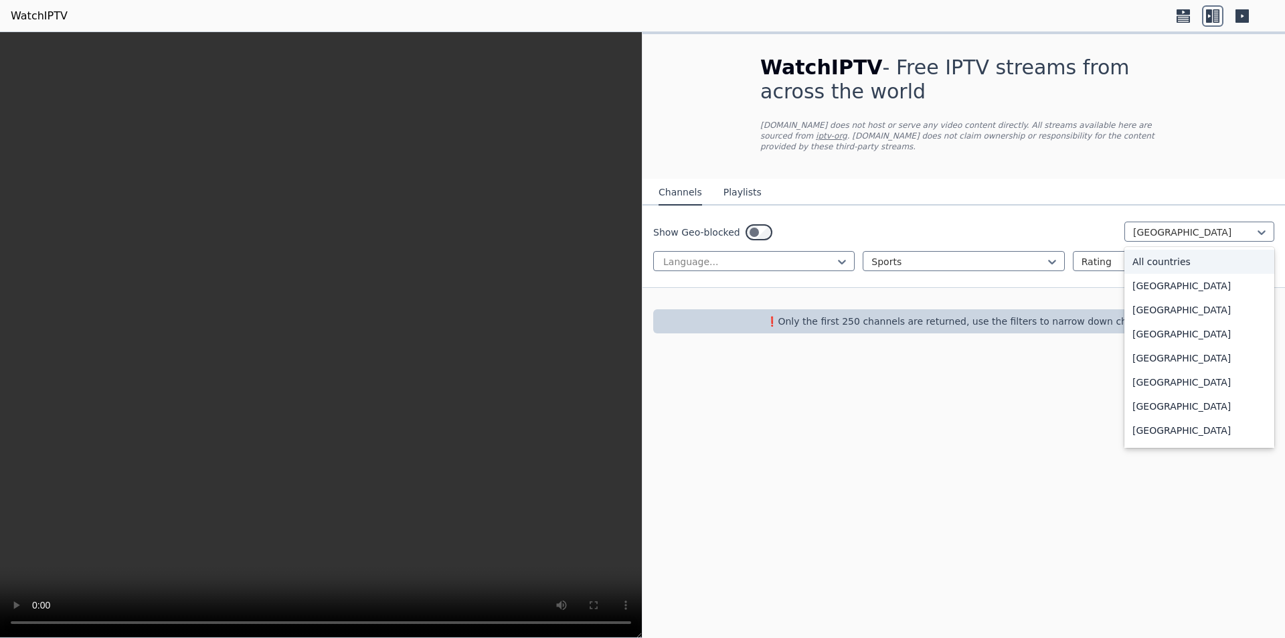
click at [1201, 250] on div "All countries" at bounding box center [1199, 262] width 150 height 24
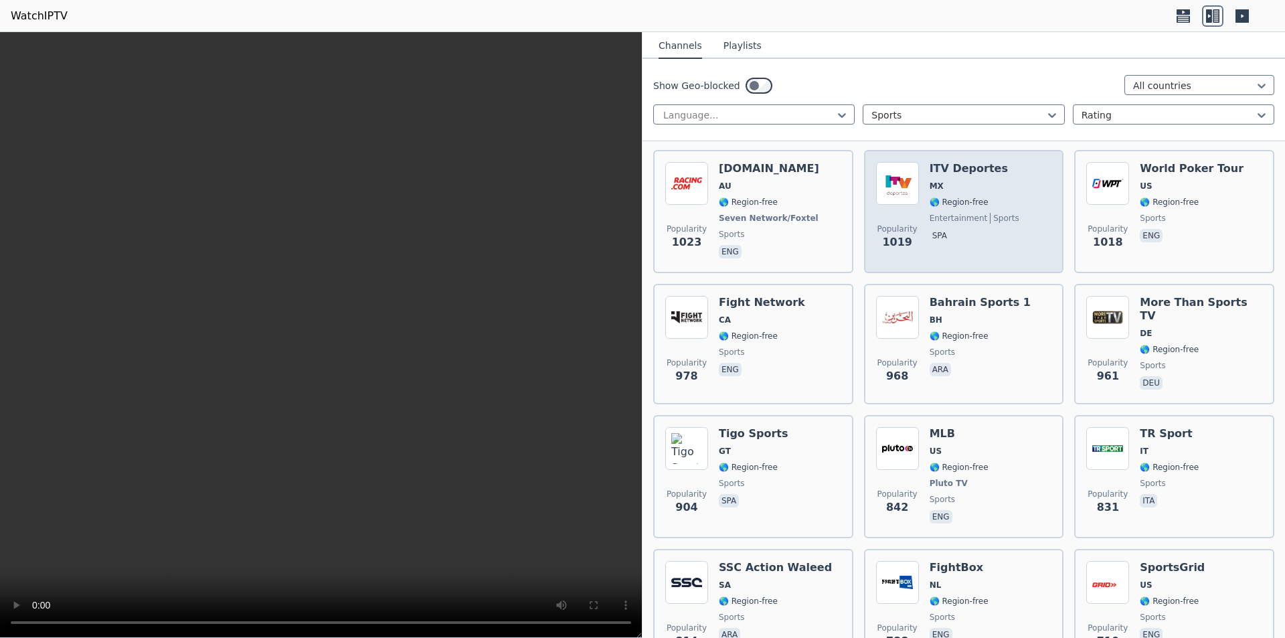
scroll to position [1004, 0]
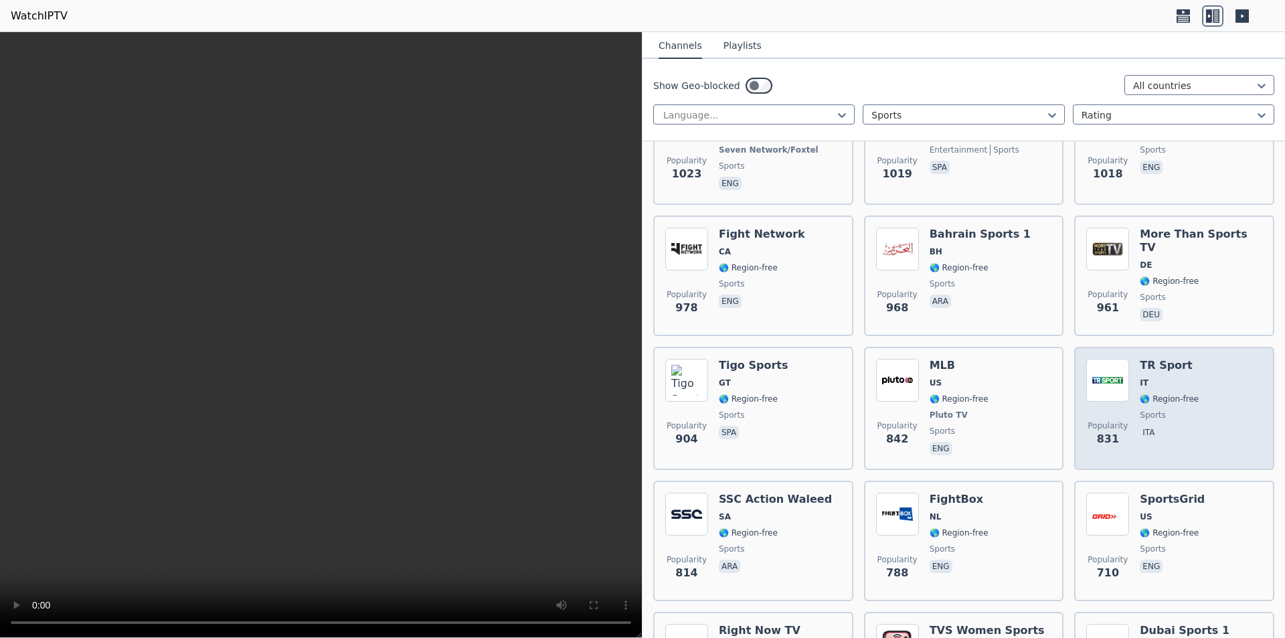
click at [1187, 385] on div "Popularity 831 TR Sport IT 🌎 Region-free sports ita" at bounding box center [1174, 408] width 176 height 99
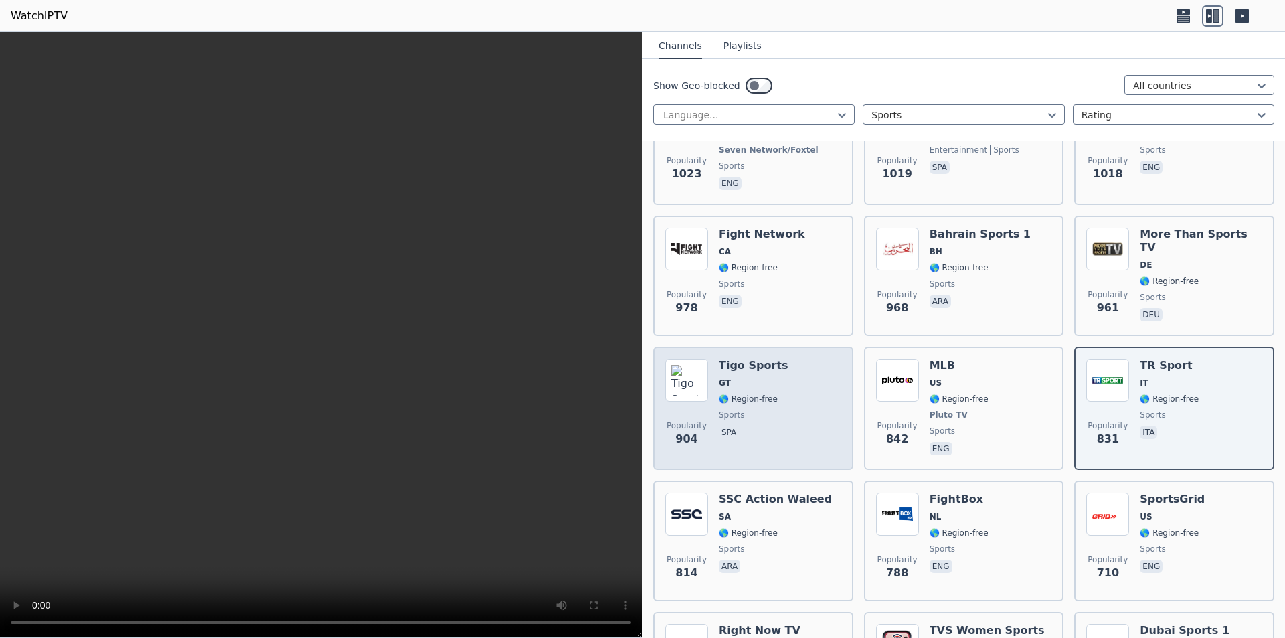
click at [783, 396] on div "Popularity 904 Tigo Sports GT 🌎 Region-free sports spa" at bounding box center [753, 408] width 176 height 99
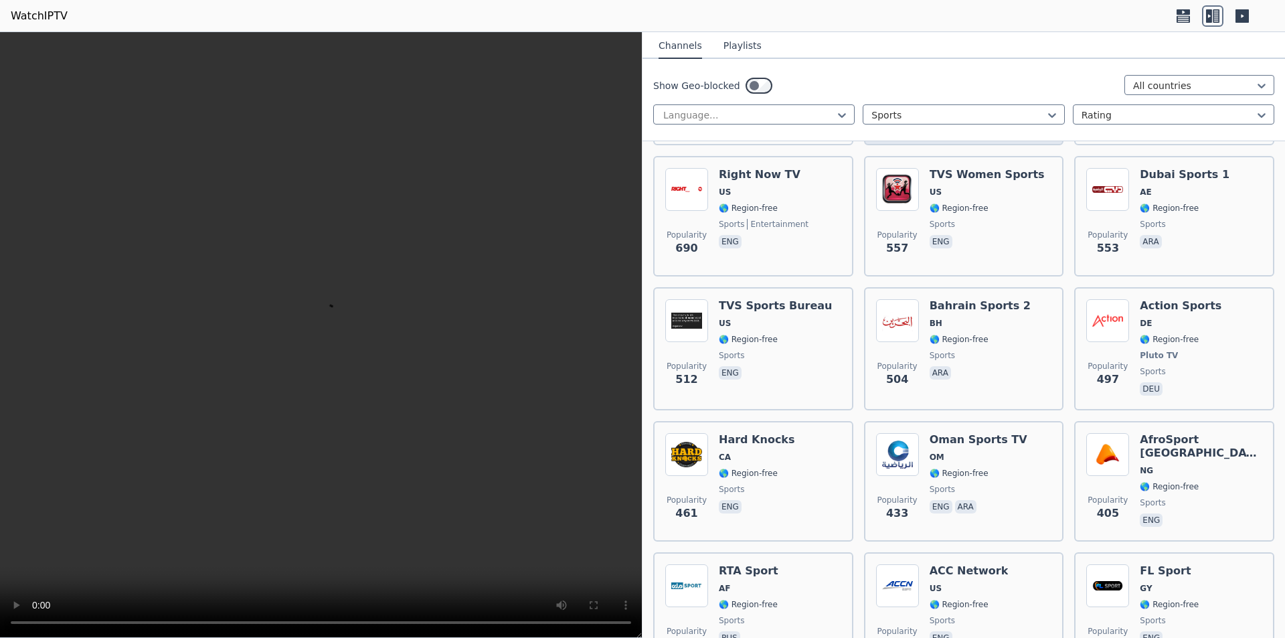
scroll to position [1472, 0]
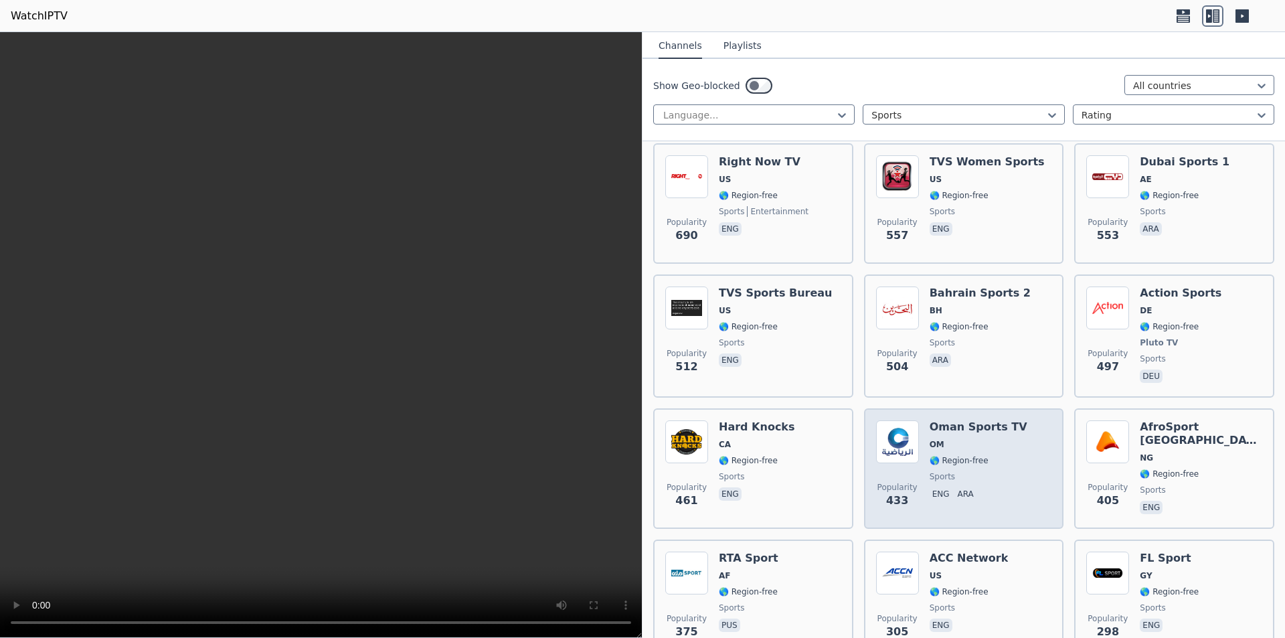
click at [980, 439] on span "OM" at bounding box center [978, 444] width 98 height 11
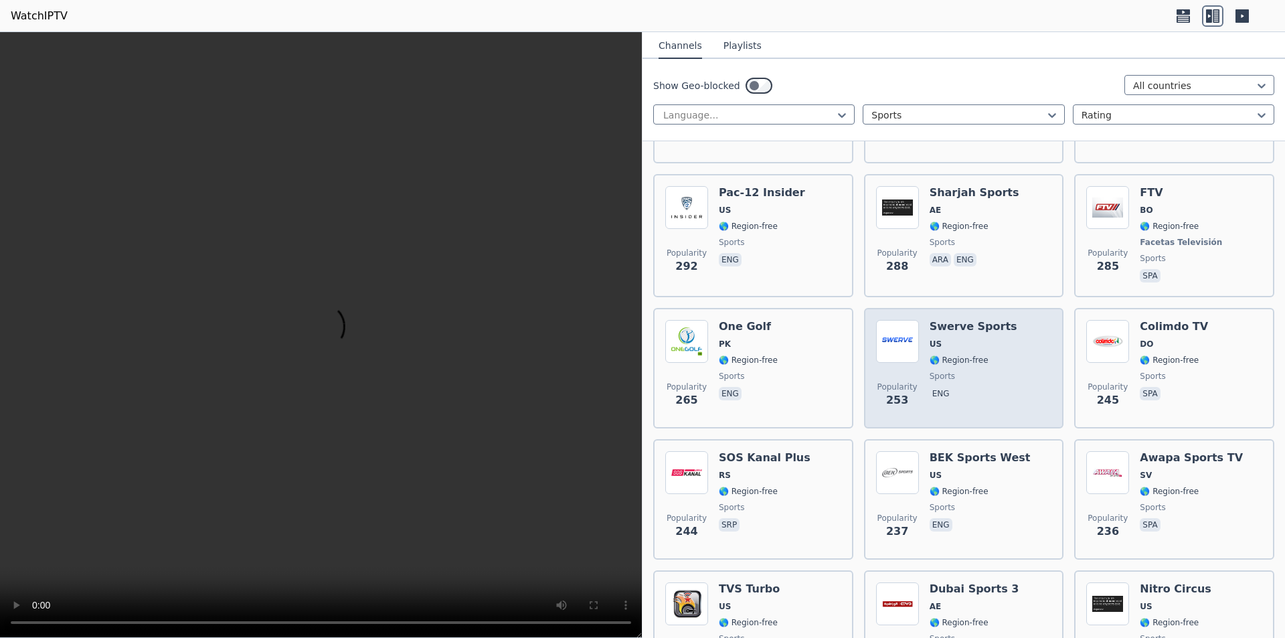
scroll to position [2007, 0]
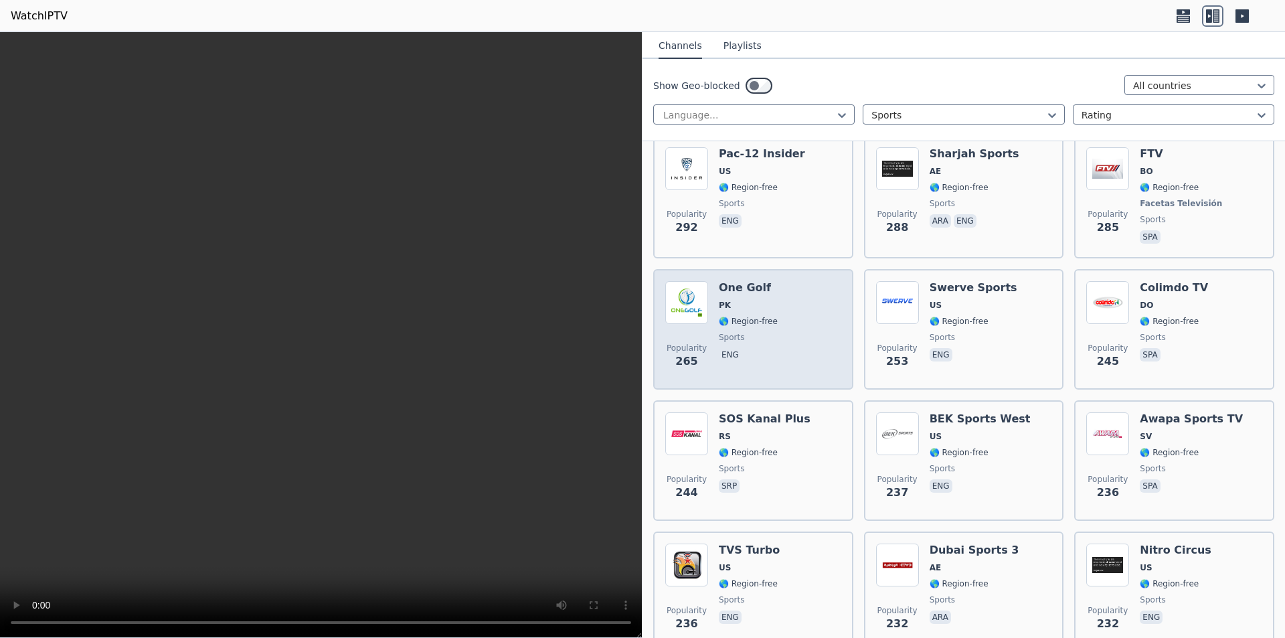
click at [805, 342] on div "Popularity 265 One Golf PK 🌎 Region-free sports eng" at bounding box center [753, 329] width 176 height 96
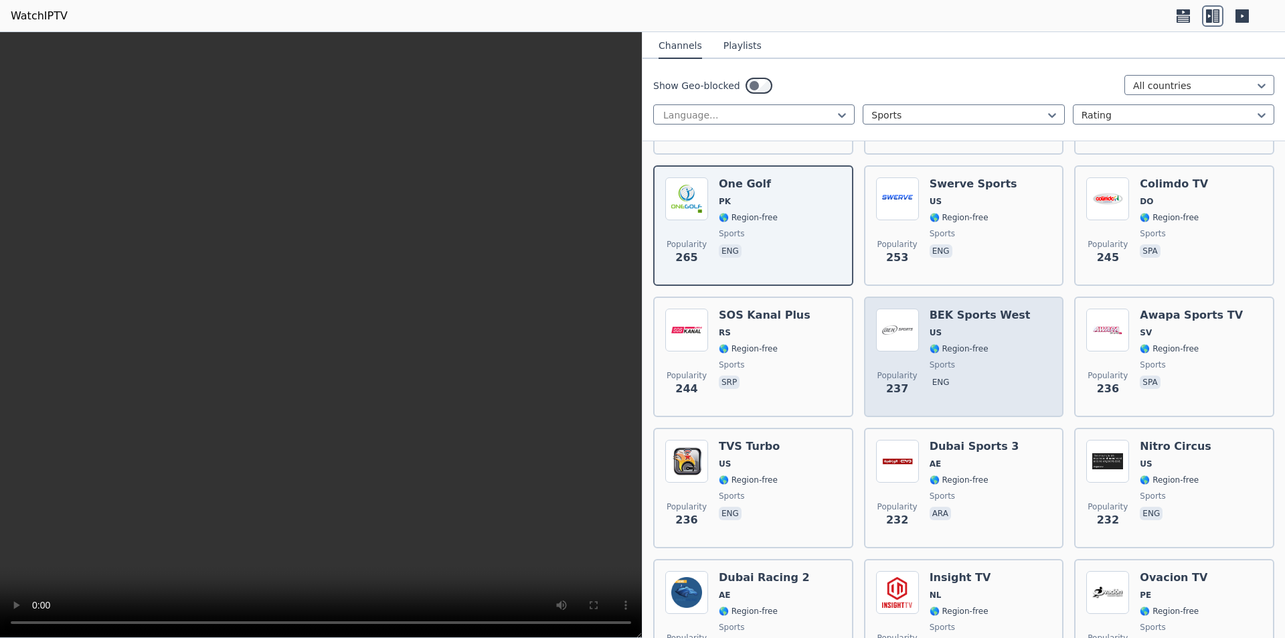
scroll to position [2141, 0]
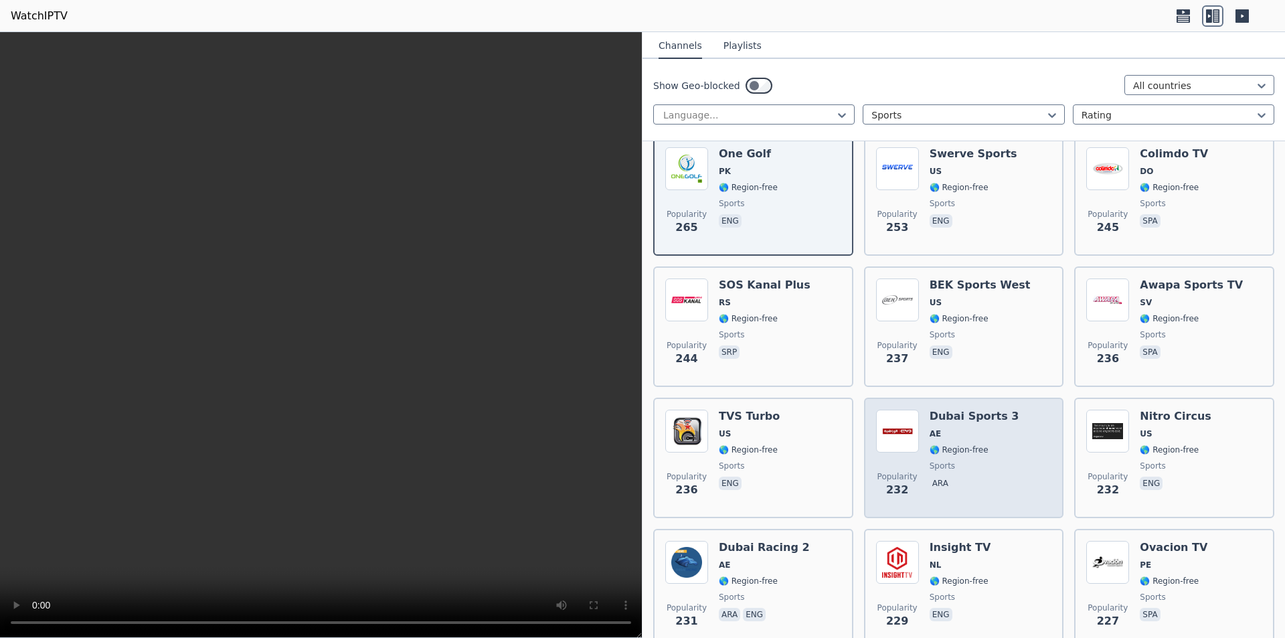
click at [953, 444] on span "🌎 Region-free" at bounding box center [958, 449] width 59 height 11
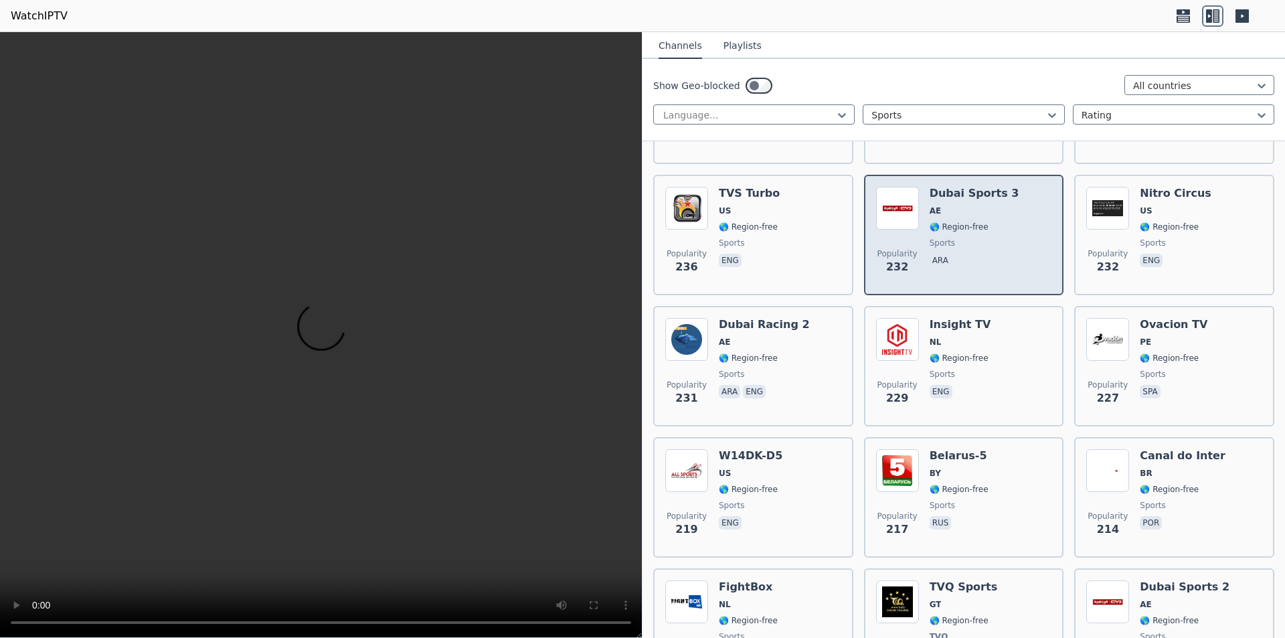
scroll to position [2409, 0]
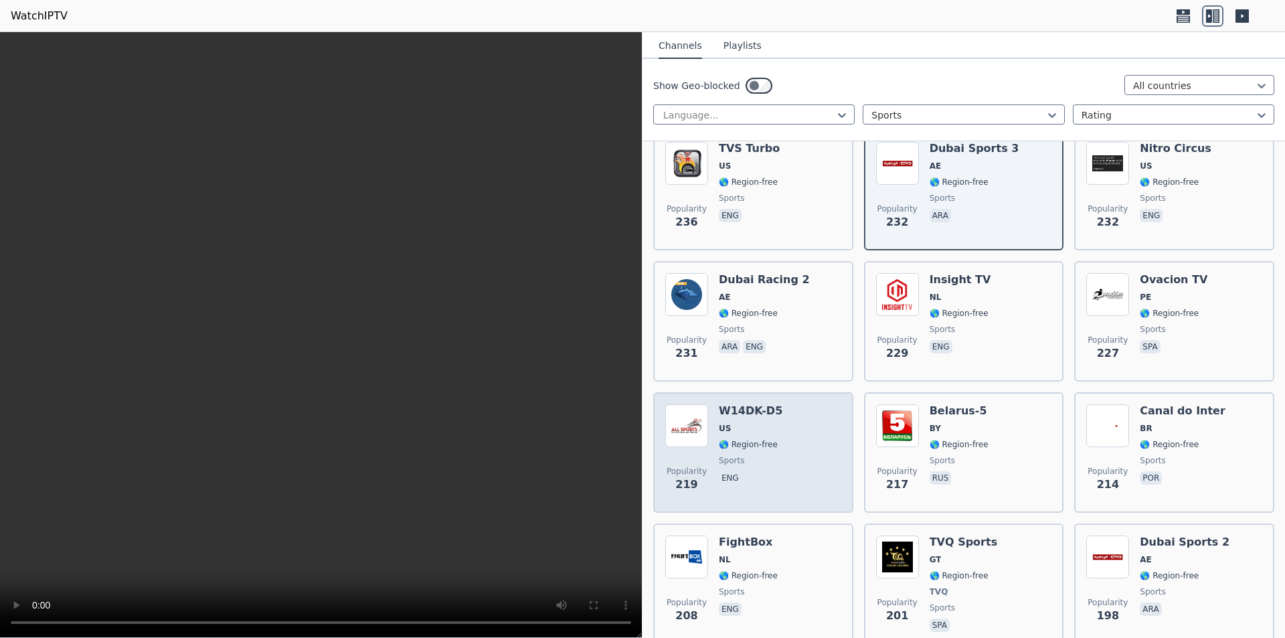
click at [787, 430] on div "Popularity 219 W14DK-D5 US 🌎 Region-free sports eng" at bounding box center [753, 452] width 176 height 96
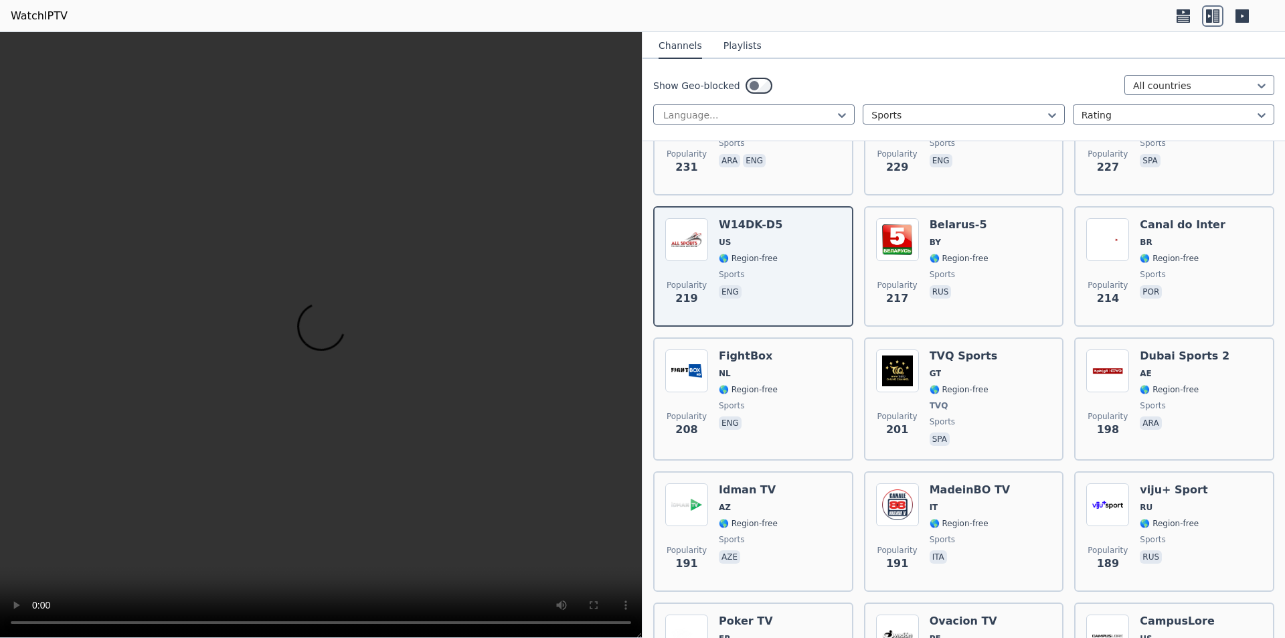
scroll to position [2609, 0]
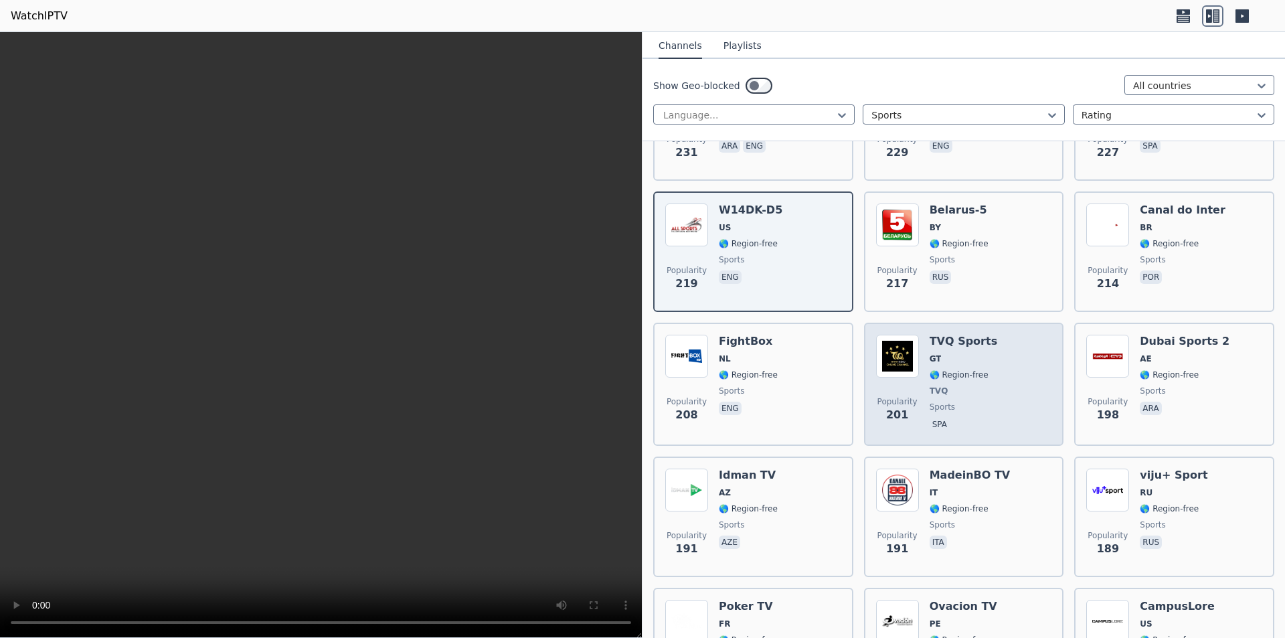
click at [988, 376] on div "Popularity 201 TVQ Sports GT 🌎 Region-free TVQ sports spa" at bounding box center [964, 384] width 176 height 99
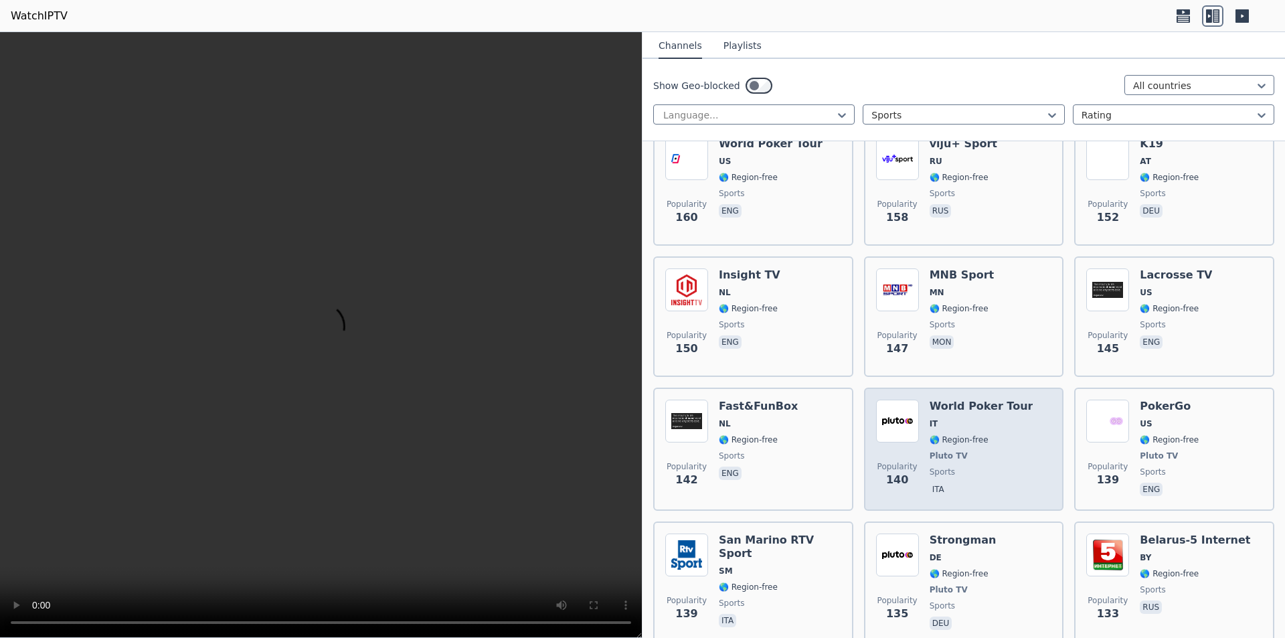
scroll to position [3479, 0]
